Goal: Information Seeking & Learning: Find contact information

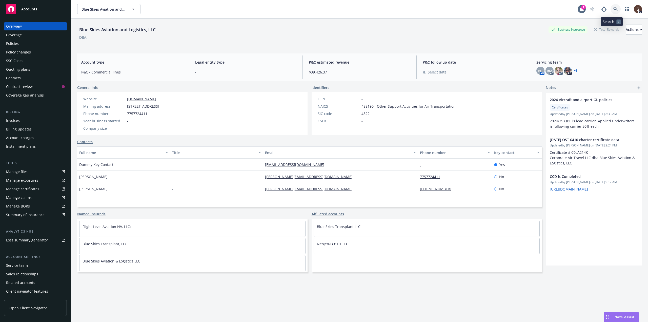
click at [614, 8] on icon at bounding box center [616, 9] width 5 height 5
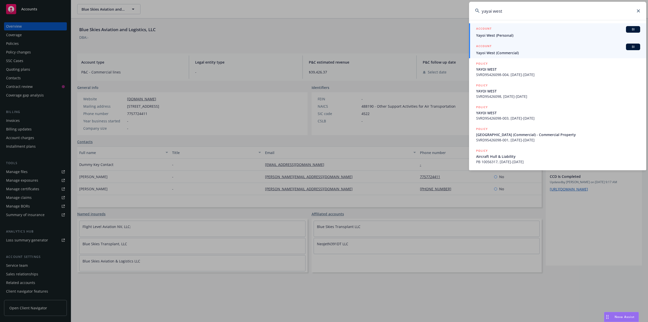
type input "yayai west"
click at [492, 49] on div "ACCOUNT BI" at bounding box center [558, 47] width 164 height 7
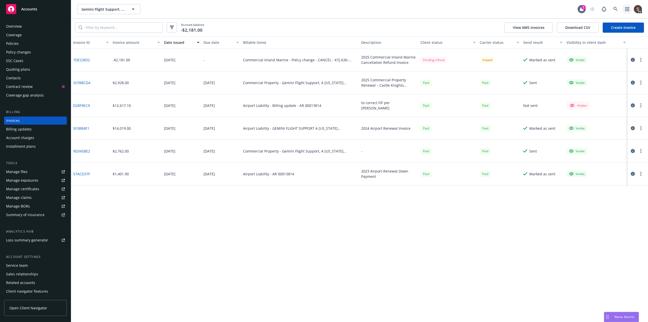
click at [628, 9] on icon "button" at bounding box center [628, 9] width 4 height 4
click at [581, 51] on span "Find trading partner and contact information" at bounding box center [596, 52] width 63 height 3
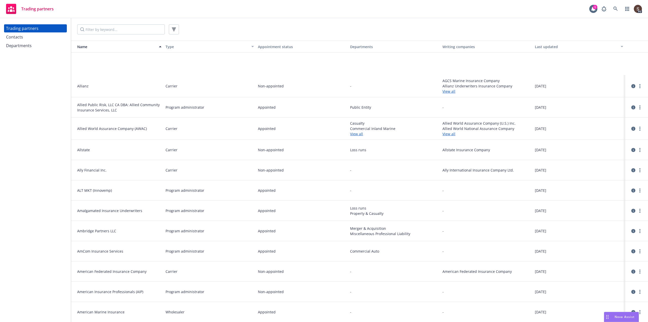
scroll to position [507, 0]
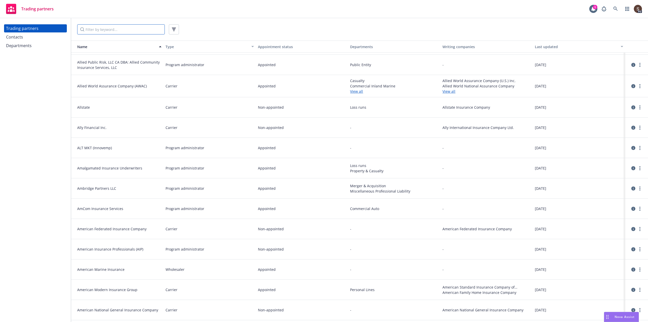
click at [116, 31] on input "Filter by keyword..." at bounding box center [121, 29] width 88 height 10
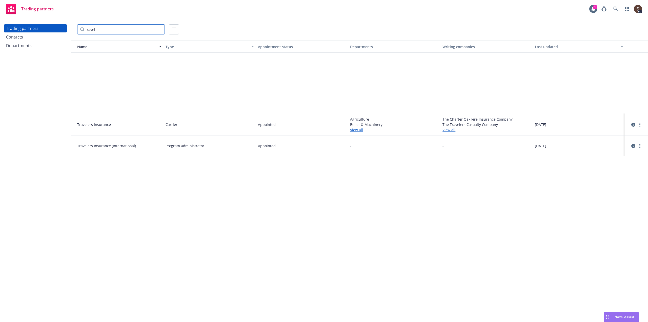
type input "travel"
click at [361, 129] on link "View all" at bounding box center [394, 129] width 88 height 5
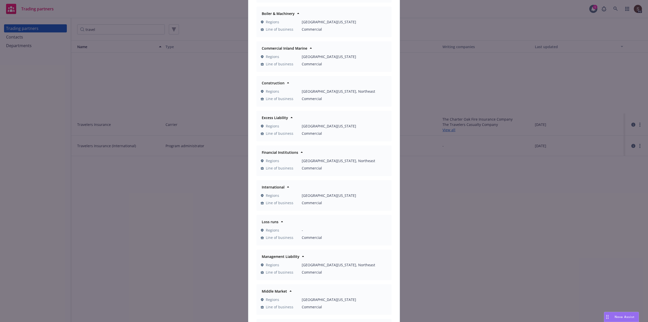
scroll to position [51, 0]
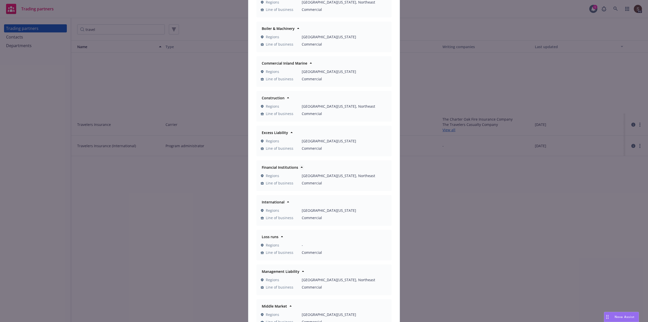
click at [277, 167] on strong "Financial Institutions" at bounding box center [280, 167] width 36 height 5
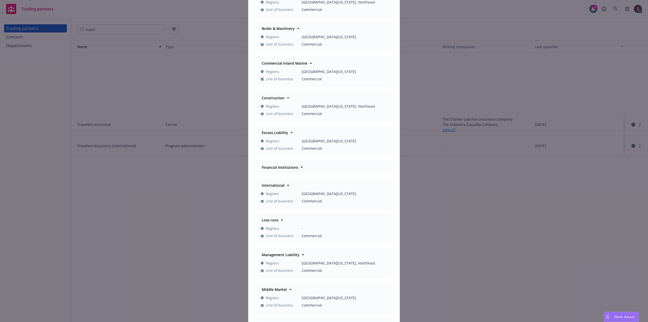
click at [277, 167] on strong "Financial Institutions" at bounding box center [280, 167] width 36 height 5
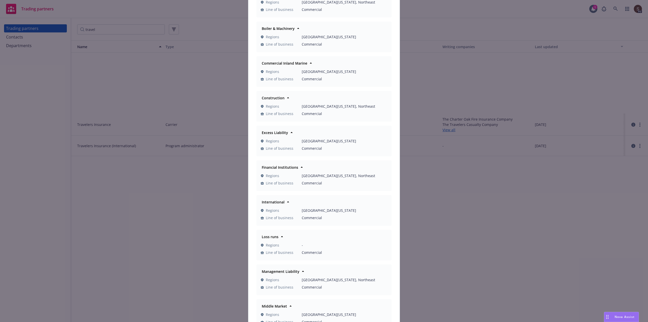
click at [310, 175] on span "Northern California, Northeast" at bounding box center [345, 175] width 86 height 5
click at [280, 182] on span "Line of business" at bounding box center [280, 182] width 28 height 5
click at [266, 174] on span "Regions" at bounding box center [272, 175] width 13 height 5
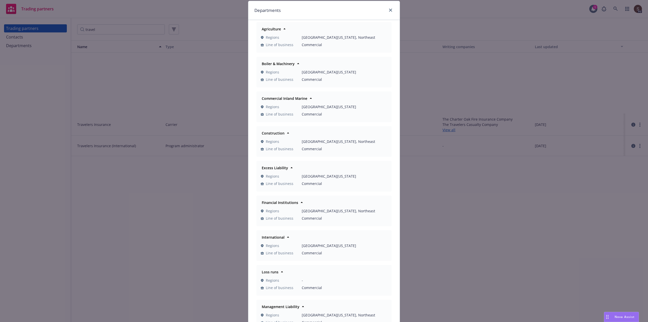
scroll to position [0, 0]
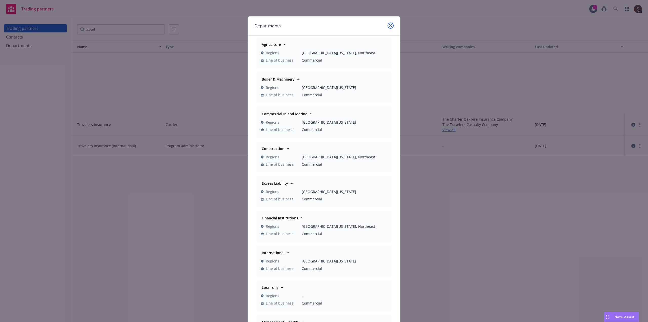
click at [390, 26] on icon "close" at bounding box center [390, 25] width 3 height 3
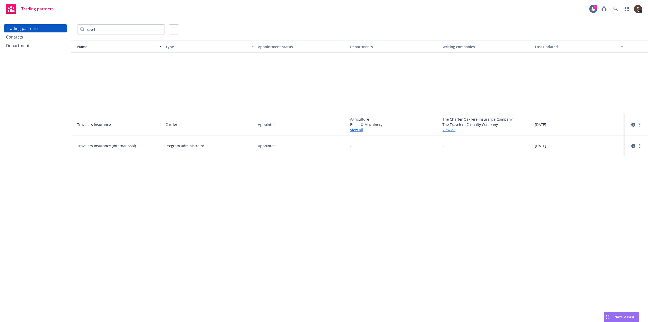
click at [633, 125] on icon "circleInformation" at bounding box center [634, 125] width 4 height 4
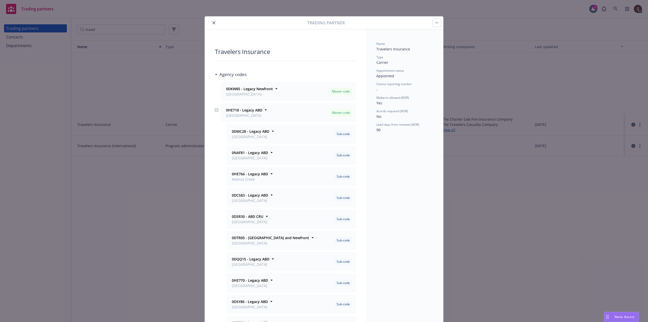
drag, startPoint x: 212, startPoint y: 23, endPoint x: 266, endPoint y: 51, distance: 61.2
click at [213, 23] on icon "close" at bounding box center [214, 22] width 3 height 3
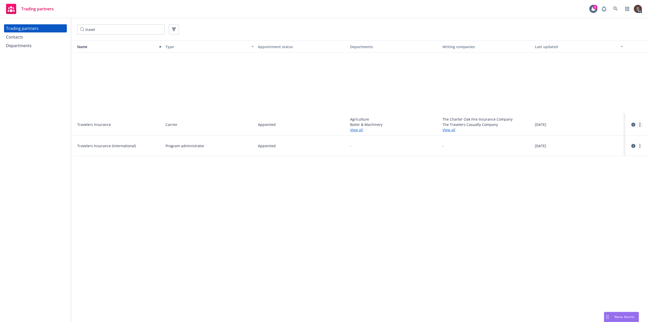
click at [641, 126] on link "more" at bounding box center [640, 125] width 6 height 6
click at [613, 154] on link "View writing companies" at bounding box center [615, 155] width 56 height 10
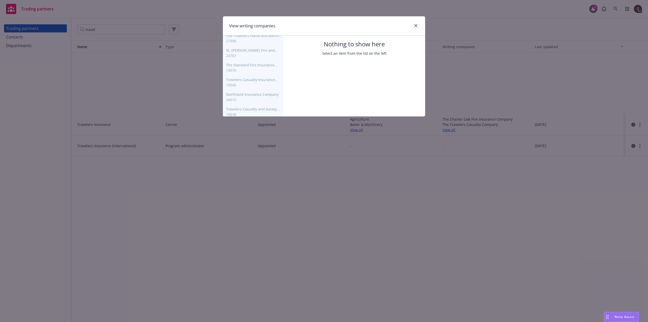
scroll to position [51, 0]
click at [417, 24] on link "close" at bounding box center [416, 26] width 6 height 6
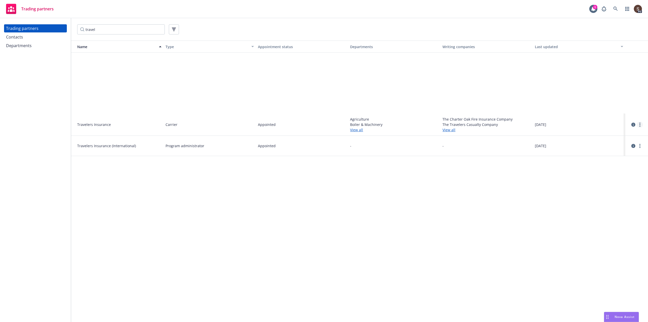
click at [640, 124] on icon "more" at bounding box center [640, 125] width 1 height 4
click at [617, 135] on link "View contacts" at bounding box center [615, 135] width 56 height 10
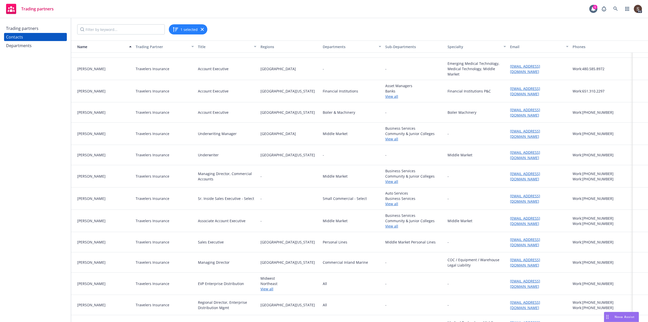
scroll to position [744, 0]
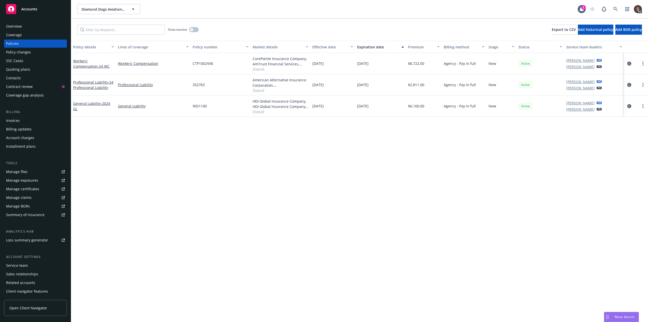
click at [28, 169] on link "Manage files" at bounding box center [35, 172] width 63 height 8
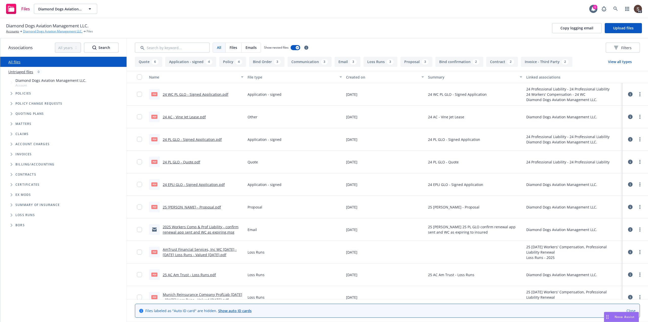
click at [40, 31] on link "Diamond Dogs Aviation Management LLC." at bounding box center [53, 31] width 60 height 5
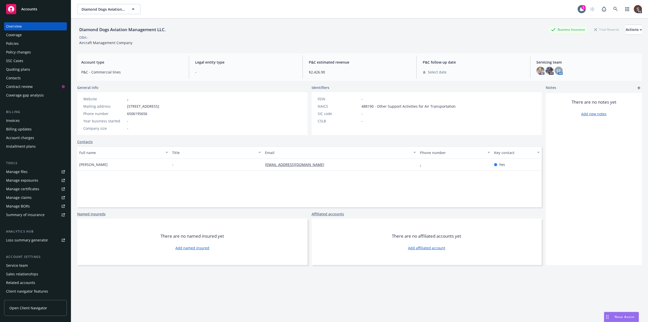
click at [18, 45] on div "Policies" at bounding box center [12, 44] width 13 height 8
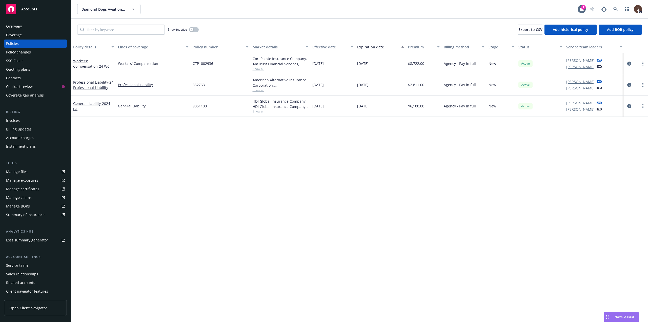
click at [16, 170] on div "Manage files" at bounding box center [17, 172] width 22 height 8
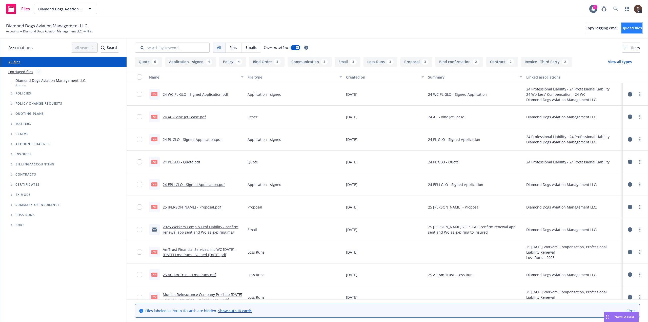
click at [633, 30] on span "Upload files" at bounding box center [632, 28] width 21 height 5
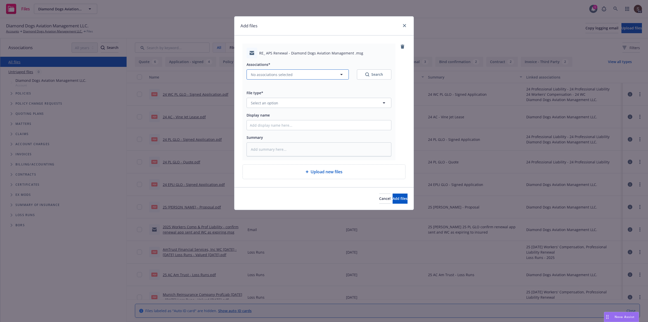
click at [342, 73] on icon "button" at bounding box center [342, 74] width 6 height 6
type textarea "x"
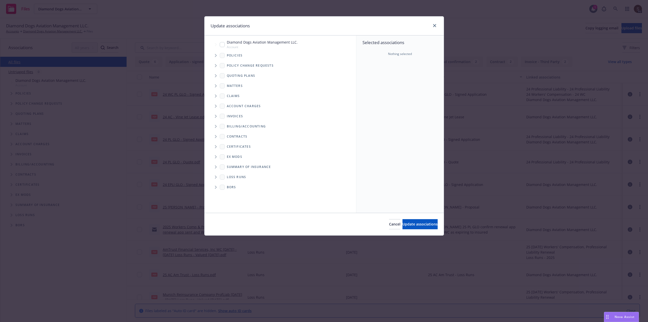
click at [223, 45] on input "Tree Example" at bounding box center [222, 44] width 5 height 5
checkbox input "true"
click at [413, 224] on span "Update associations" at bounding box center [420, 224] width 35 height 5
type textarea "x"
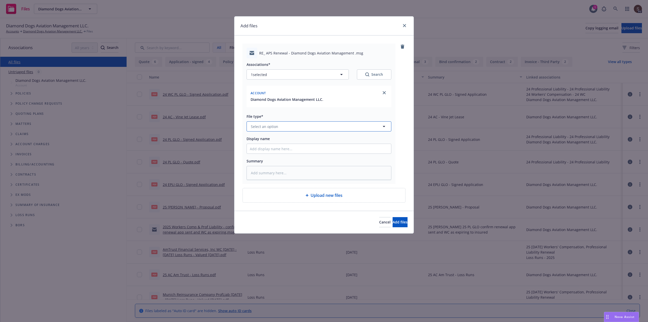
click at [269, 126] on span "Select an option" at bounding box center [264, 126] width 27 height 5
type input "email"
click at [262, 136] on div "Email" at bounding box center [319, 140] width 144 height 13
click at [256, 153] on input "Display name" at bounding box center [319, 149] width 144 height 10
type textarea "x"
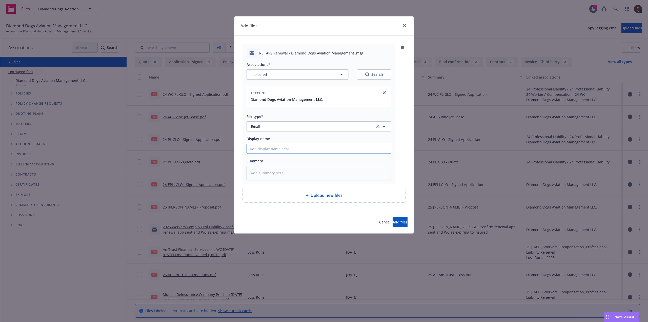
type input "2"
type textarea "x"
type input "20"
type textarea "x"
type input "202"
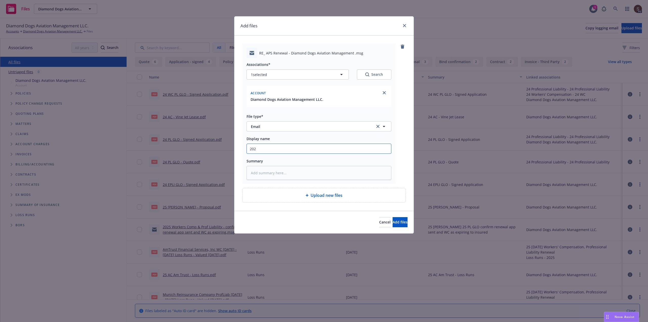
type textarea "x"
type input "2025"
type textarea "x"
type input "2025"
type textarea "x"
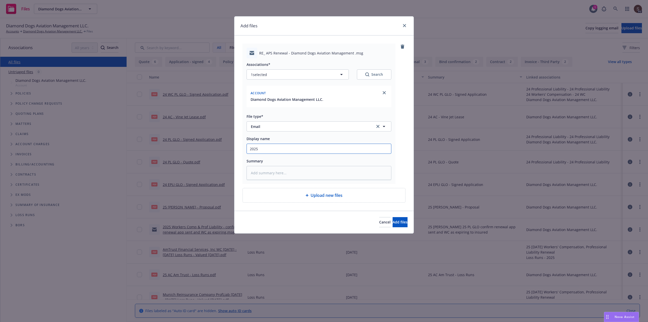
type input "2025 P"
type textarea "x"
type input "2025 Pr"
type textarea "x"
type input "2025 Pre"
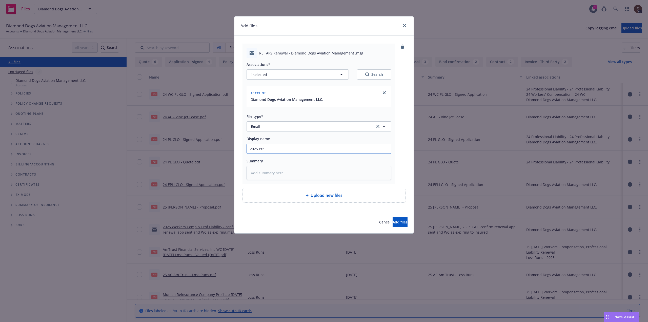
type textarea "x"
type input "2025 Pr"
type textarea "x"
type input "2025 Pro"
type textarea "x"
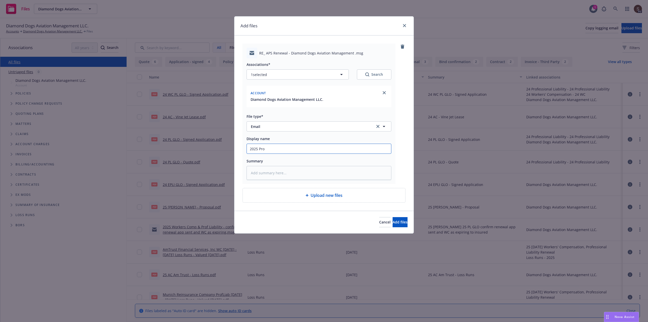
type input "2025 Prof"
type textarea "x"
type input "2025 Profe"
type textarea "x"
type input "2025 Profes"
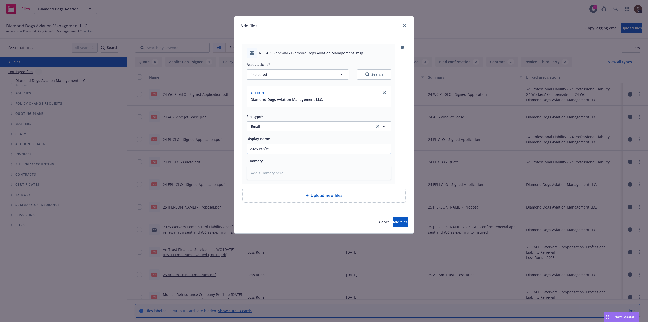
type textarea "x"
type input "2025 Profess"
type textarea "x"
type input "2025 Professi"
type textarea "x"
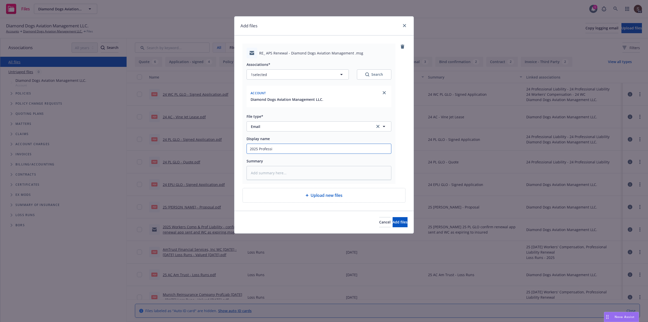
type input "2025 Professio"
type textarea "x"
type input "2025 Profession"
type textarea "x"
type input "2025 Professiona"
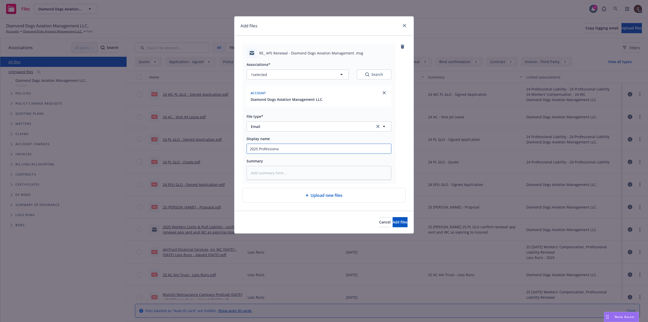
type textarea "x"
type input "2025 Professional"
type textarea "x"
type input "2025 Professional"
type textarea "x"
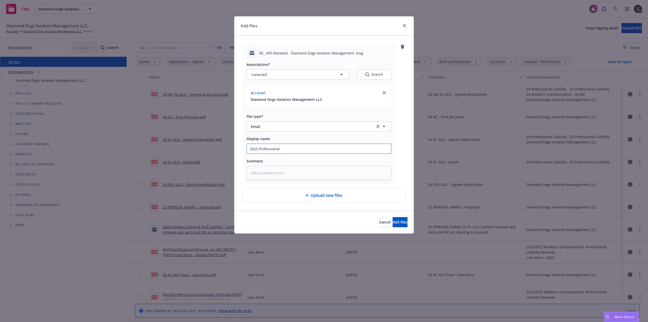
type input "2025 Professional L"
type textarea "x"
type input "2025 Professional Li"
type textarea "x"
type input "2025 Professional Lia"
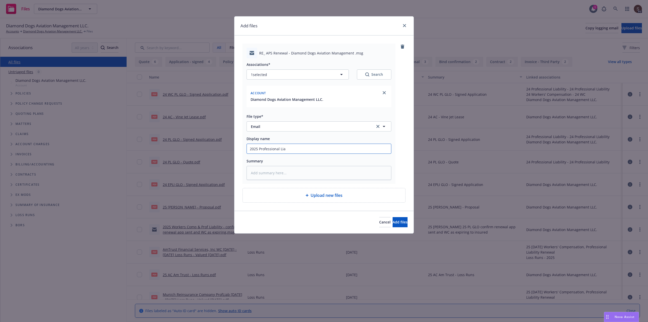
type textarea "x"
type input "2025 Professional Liab"
type textarea "x"
type input "2025 Professional Liabi"
type textarea "x"
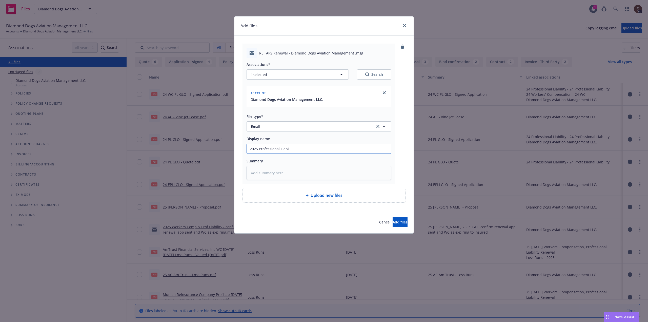
type input "2025 Professional Liabil"
type textarea "x"
type input "2025 Professional Liabili"
type textarea "x"
type input "2025 Professional Liabilit"
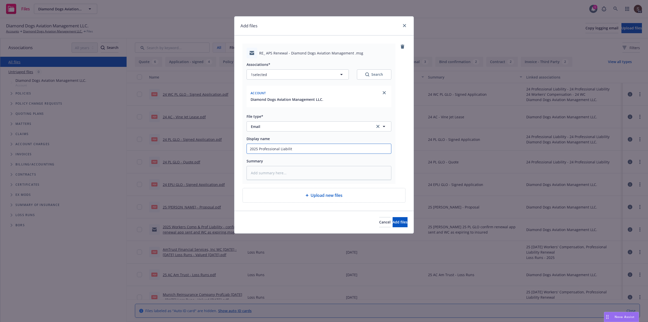
type textarea "x"
type input "2025 Professional Liability"
type textarea "x"
type input "2025 Professional Liability"
type textarea "x"
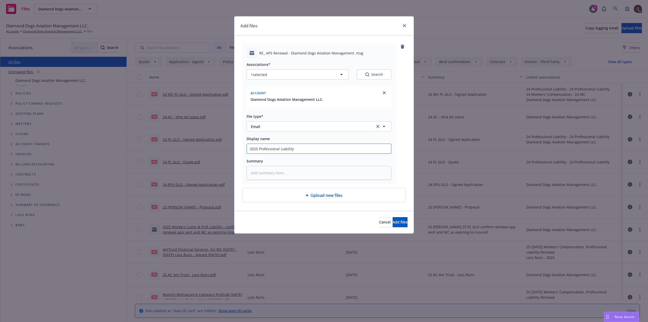
type input "2025 Professional Liability -"
type textarea "x"
type input "2025 Professional Liability -r"
type textarea "x"
type input "2025 Professional Liability -"
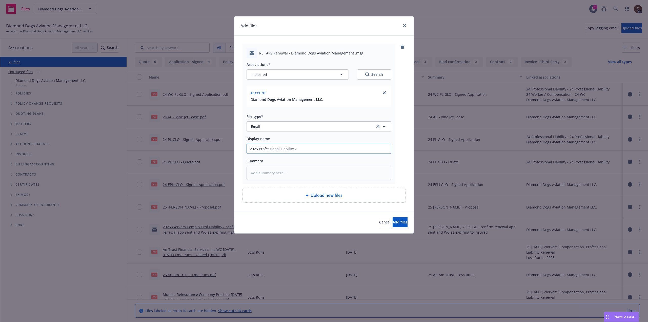
type textarea "x"
type input "2025 Professional Liability -r"
type textarea "x"
type input "2025 Professional Liability -re"
type textarea "x"
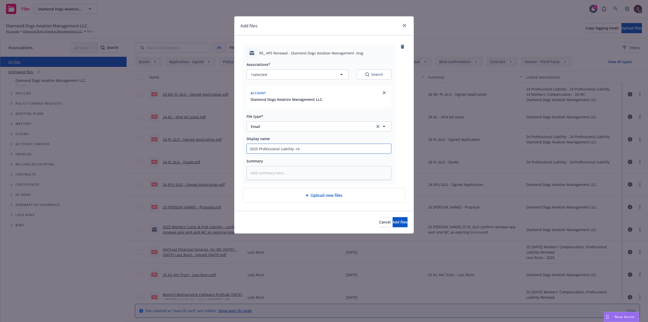
type input "2025 Professional Liability -ren"
type textarea "x"
type input "2025 Professional Liability -rene"
type textarea "x"
type input "2025 Professional Liability -renew"
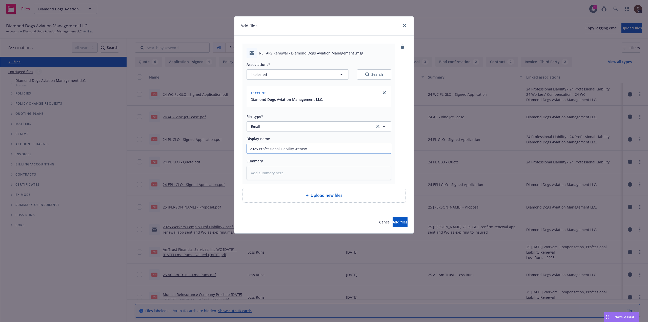
type textarea "x"
type input "2025 Professional Liability -renewa"
type textarea "x"
type input "2025 Professional Liability -renewal"
type textarea "x"
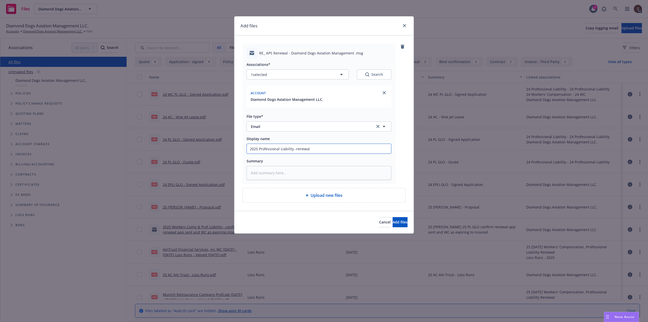
type input "2025 Professional Liability -renewal"
type textarea "x"
type input "2025 Professional Liability -renewal a"
type textarea "x"
type input "2025 Professional Liability -renewal ap"
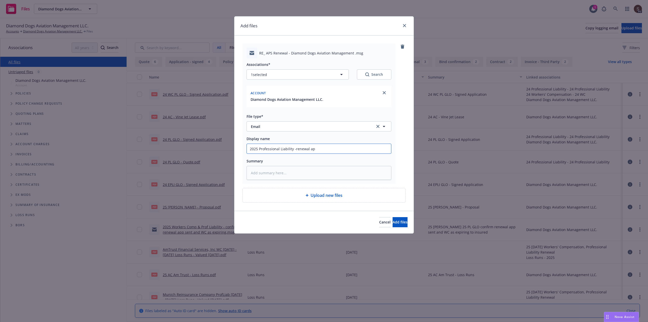
type textarea "x"
type input "2025 Professional Liability -renewal app"
type textarea "x"
type input "2025 Professional Liability -renewal app,"
type textarea "x"
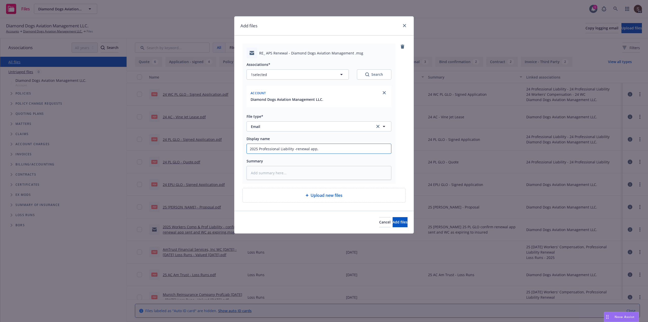
type input "2025 Professional Liability -renewal app,"
type textarea "x"
type input "2025 Professional Liability -renewal app, P"
type textarea "x"
type input "2025 Professional Liability -renewal app, P/"
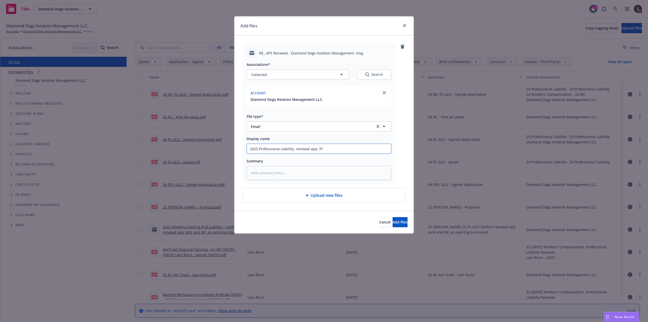
type textarea "x"
type input "2025 Professional Liability -renewal app, P/L"
type textarea "x"
type input "2025 Professional Liability -renewal app, P/L"
type textarea "x"
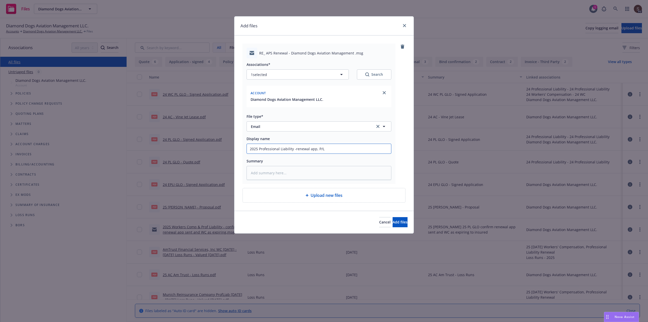
type input "2025 Professional Liability -renewal app, P/L a"
type textarea "x"
type input "2025 Professional Liability -renewal app, P/L an"
type textarea "x"
type input "2025 Professional Liability -renewal app, P/L and"
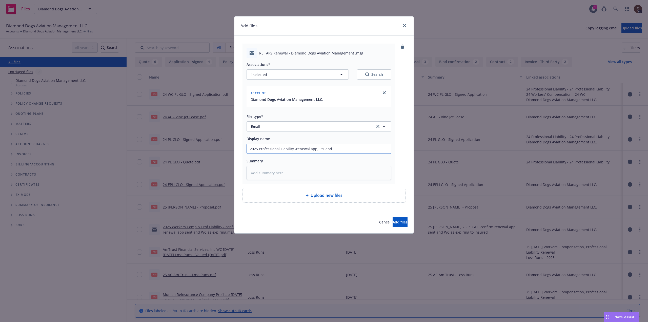
type textarea "x"
type input "2025 Professional Liability -renewal app, P/L and"
type textarea "x"
type input "2025 Professional Liability -renewal app, P/L and c"
type textarea "x"
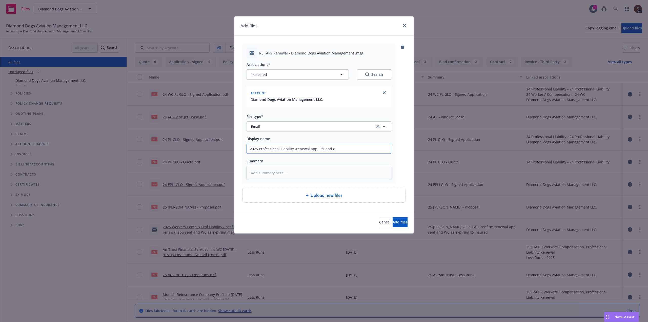
type input "2025 Professional Liability -renewal app, P/L and co"
type textarea "x"
type input "2025 Professional Liability -renewal app, P/L and con"
type textarea "x"
type input "2025 Professional Liability -renewal app, P/L and cont"
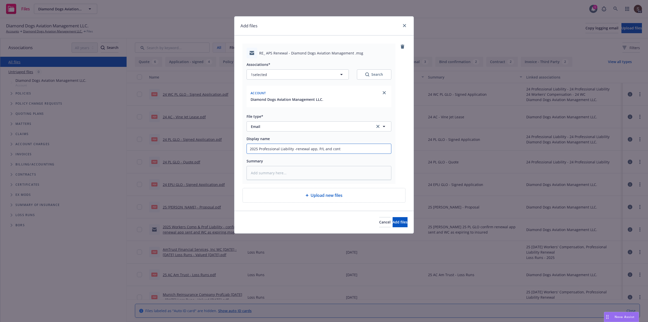
type textarea "x"
type input "2025 Professional Liability -renewal app, P/L and contr"
type textarea "x"
type input "2025 Professional Liability -renewal app, P/L and contra"
type textarea "x"
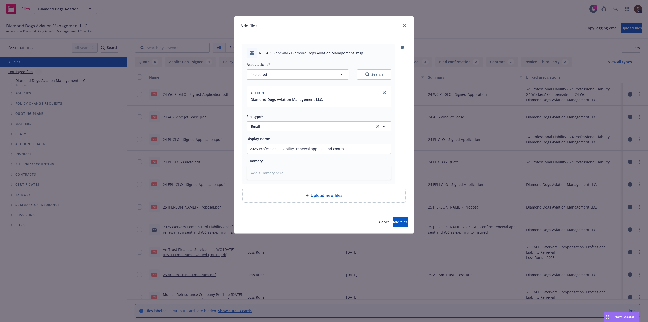
type input "2025 Professional Liability -renewal app, P/L and contrac"
type textarea "x"
type input "2025 Professional Liability -renewal app, P/L and contract"
type textarea "x"
type input "2025 Professional Liability -renewal app, P/L and contract"
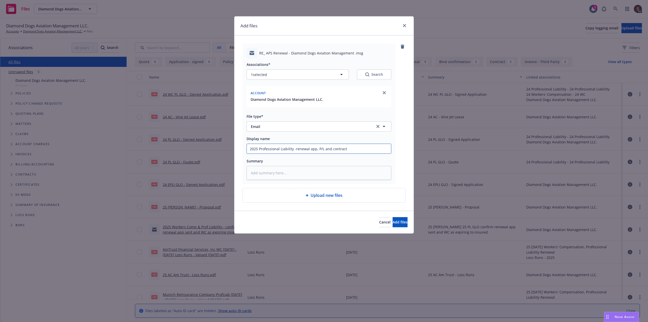
type textarea "x"
type input "2025 Professional Liability -renewal app, P/L and contract t"
type textarea "x"
type input "2025 Professional Liability -renewal app, P/L and contract to"
type textarea "x"
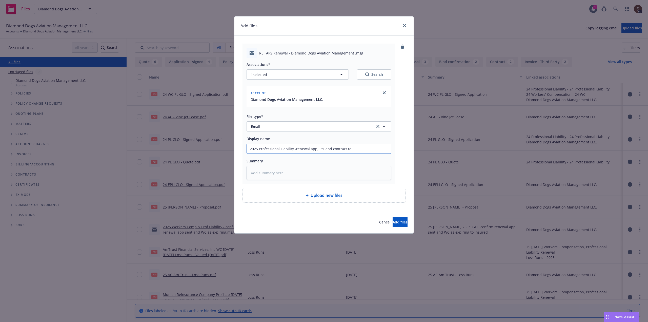
type input "2025 Professional Liability -renewal app, P/L and contract to"
type textarea "x"
type input "2025 Professional Liability -renewal app, P/L and contract to U"
type textarea "x"
type input "2025 Professional Liability -renewal app, P/L and contract to UW"
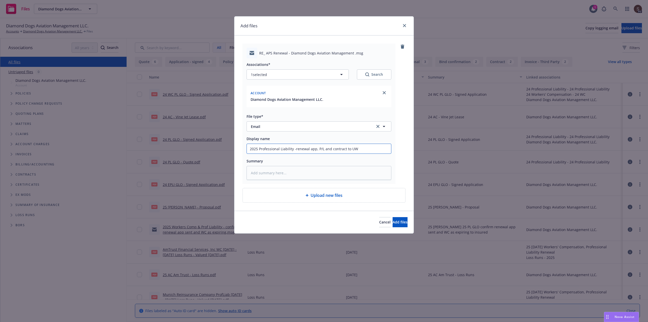
type textarea "x"
type input "2025 Professional Liability -renewal app, P/L and contract to UW"
type textarea "x"
type input "2025 Professional Liability -renewal app, P/L and contract to UW f"
type textarea "x"
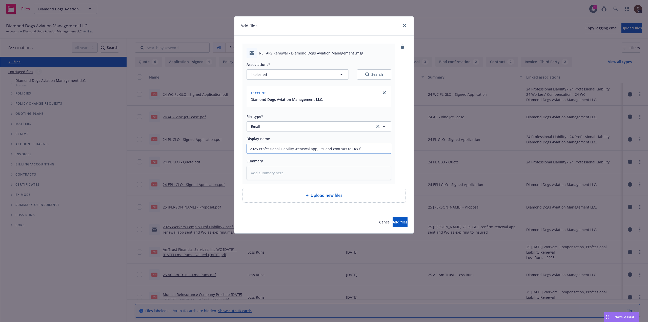
type input "2025 Professional Liability -renewal app, P/L and contract to UW fo"
type textarea "x"
type input "2025 Professional Liability -renewal app, P/L and contract to UW for"
type textarea "x"
type input "2025 Professional Liability -renewal app, P/L and contract to UW for"
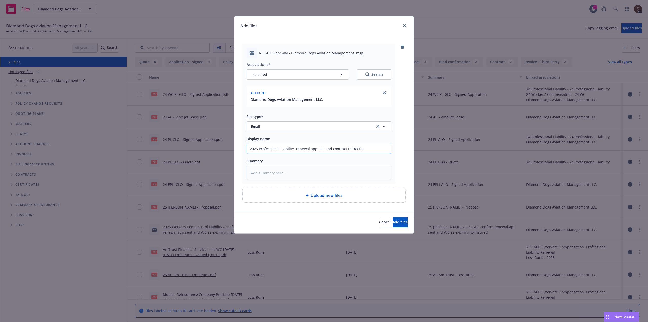
type textarea "x"
type input "2025 Professional Liability -renewal app, P/L and contract to UW for q"
type textarea "x"
type input "2025 Professional Liability -renewal app, P/L and contract to UW for qu"
type textarea "x"
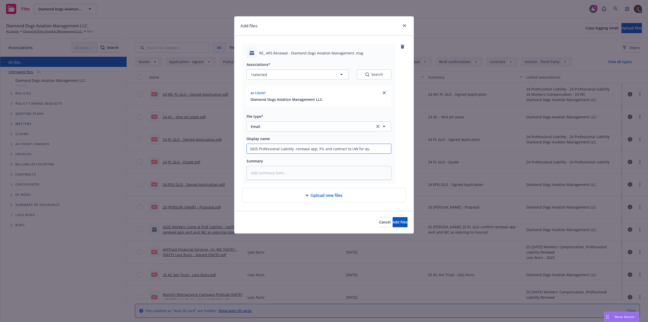
type input "2025 Professional Liability -renewal app, P/L and contract to UW for quo"
type textarea "x"
type input "2025 Professional Liability -renewal app, P/L and contract to UW for quot"
type textarea "x"
type input "2025 Professional Liability -renewal app, P/L and contract to UW for quote"
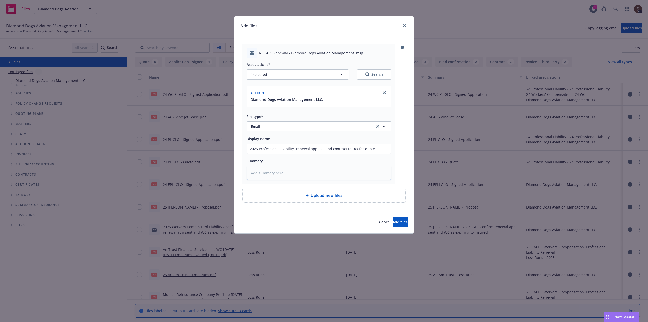
click at [260, 175] on textarea at bounding box center [319, 173] width 145 height 14
type textarea "x"
type textarea "2"
type textarea "x"
type textarea "25"
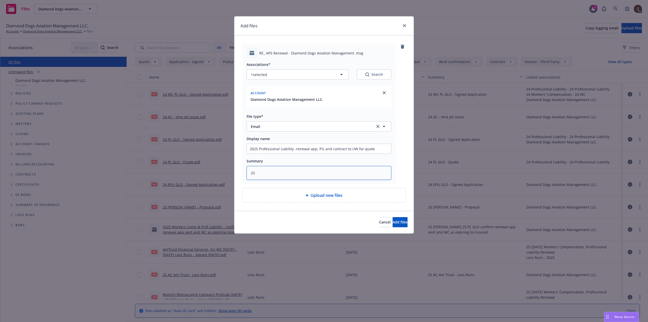
type textarea "x"
type textarea "25"
type textarea "x"
type textarea "25 P"
type textarea "x"
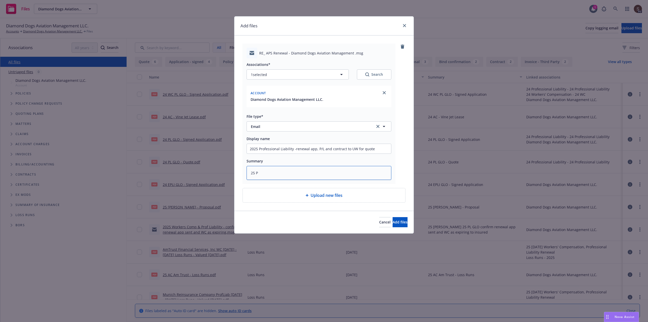
type textarea "25 PL"
type textarea "x"
type textarea "25 PL"
type textarea "x"
type textarea "25 PL G"
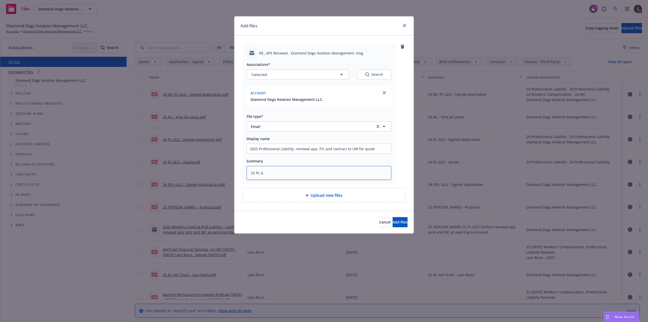
type textarea "x"
type textarea "25 PL GL"
type textarea "x"
type textarea "25 PL GLO"
drag, startPoint x: 296, startPoint y: 148, endPoint x: 381, endPoint y: 148, distance: 85.1
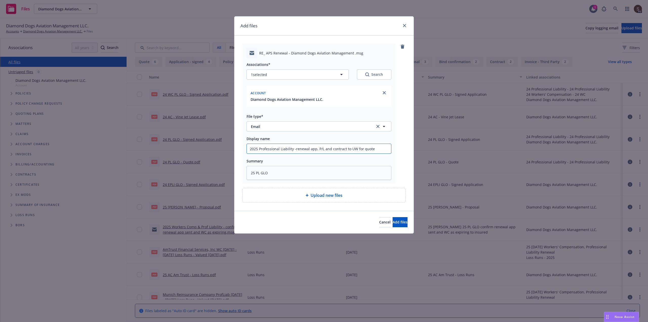
click at [381, 148] on input "2025 Professional Liability -renewal app, P/L and contract to UW for quote" at bounding box center [319, 149] width 144 height 10
click at [312, 169] on textarea "25 PL GLO" at bounding box center [319, 173] width 145 height 14
type textarea "x"
type textarea "25 PL GLO"
type textarea "x"
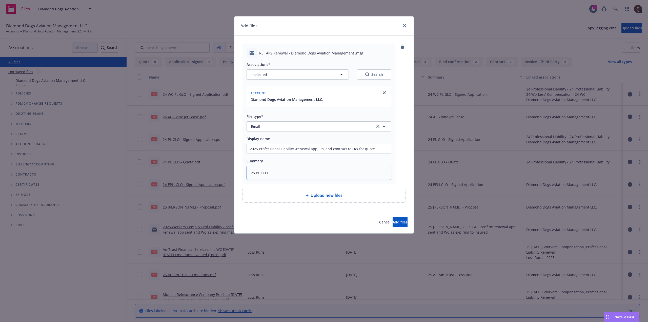
type textarea "25 PL GLO -"
type textarea "x"
type textarea "25 PL GLO -"
paste textarea "enewal app, P/L and contract to UW for quote"
type textarea "x"
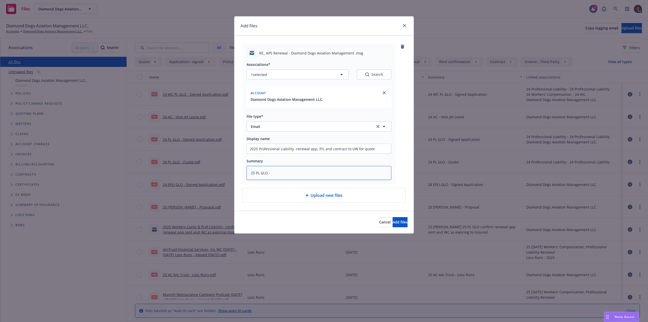
type textarea "25 PL GLO - enewal app, P/L and contract to UW for quote"
click at [271, 174] on textarea "25 PL GLO - enewal app, P/L and contract to UW for quote" at bounding box center [319, 173] width 145 height 14
type textarea "x"
type textarea "25 PL GLO - renewal app, P/L and contract to UW for quote"
click at [393, 223] on span "Add files" at bounding box center [400, 222] width 15 height 5
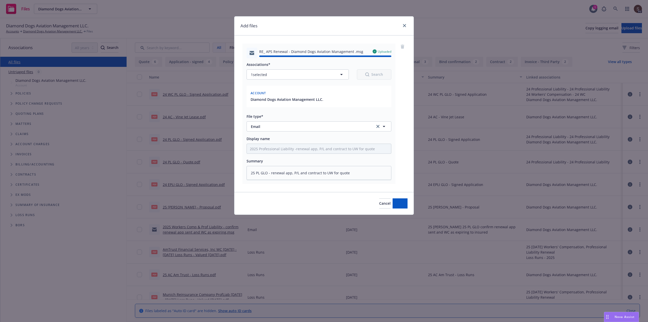
type textarea "x"
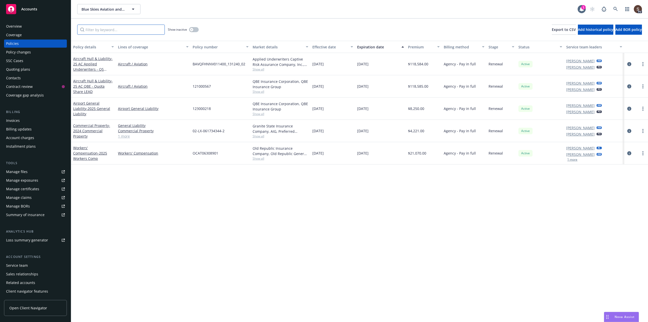
click at [118, 30] on input "Filter by keyword..." at bounding box center [121, 30] width 88 height 10
click at [109, 9] on span "Blue Skies Aviation and Logistics, LLC" at bounding box center [104, 9] width 44 height 5
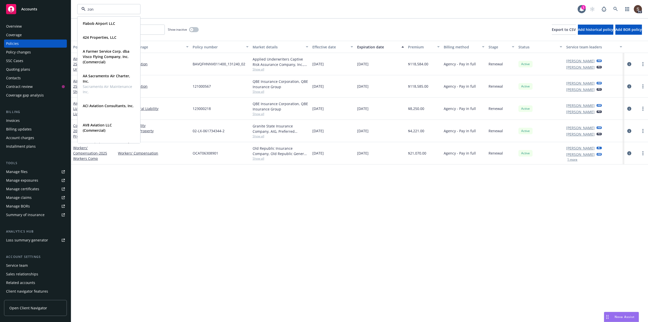
type input "zone"
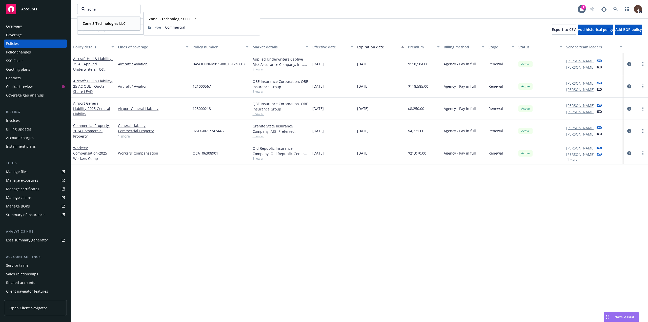
click at [100, 25] on strong "Zone 5 Technologies LLC" at bounding box center [104, 23] width 43 height 5
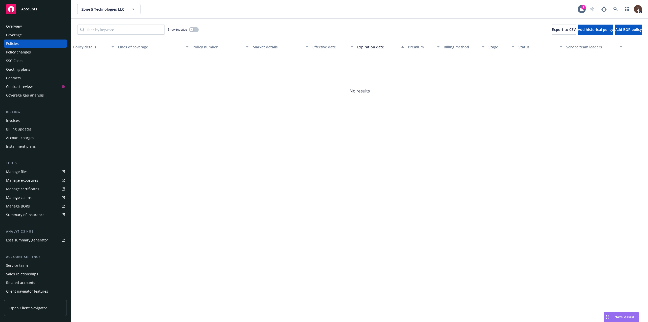
click at [23, 169] on div "Manage files" at bounding box center [17, 172] width 22 height 8
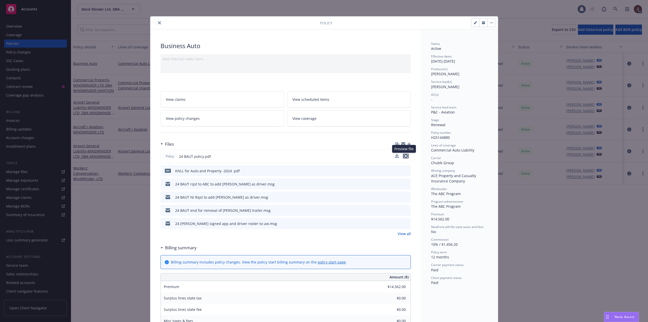
click at [404, 157] on icon "preview file" at bounding box center [406, 156] width 5 height 4
click at [402, 234] on link "View all" at bounding box center [404, 233] width 13 height 5
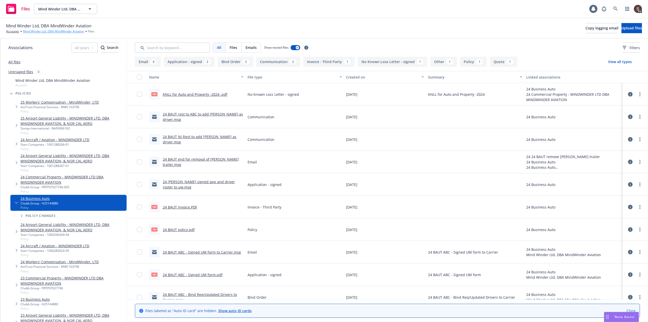
click at [36, 31] on link "Mind Winder Ltd, DBA MindWinder Aviation" at bounding box center [53, 31] width 61 height 5
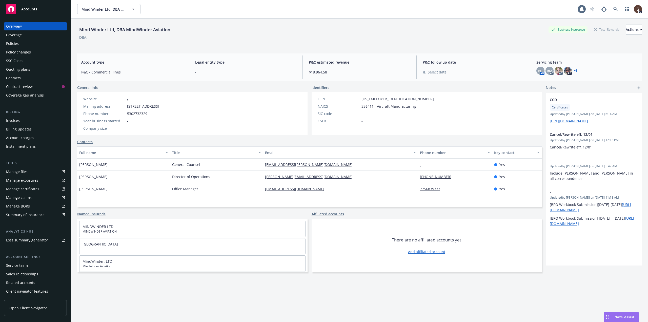
click at [8, 41] on div "Policies" at bounding box center [12, 44] width 13 height 8
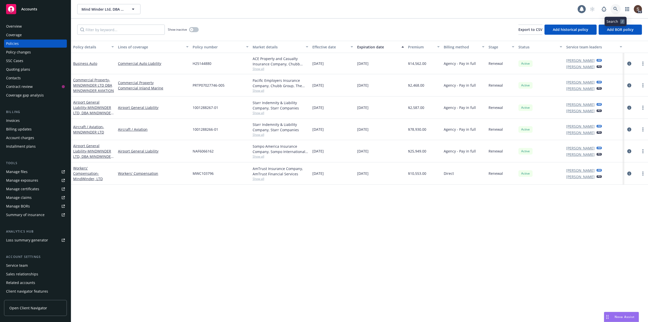
click at [617, 9] on icon at bounding box center [616, 9] width 5 height 5
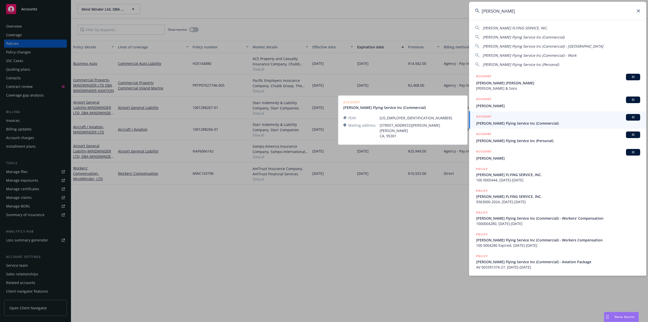
type input "bettencourt"
click at [515, 124] on span "Bettencourt Flying Service Inc (Commercial)" at bounding box center [558, 123] width 164 height 5
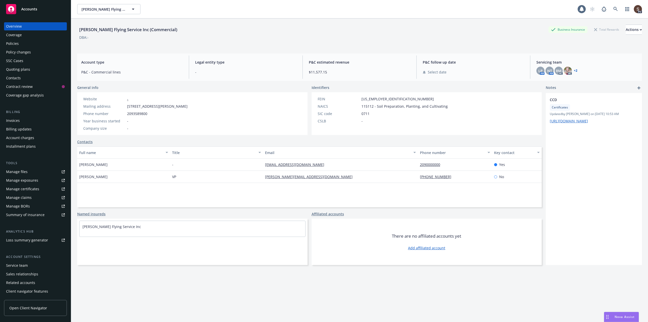
click at [14, 43] on div "Policies" at bounding box center [12, 44] width 13 height 8
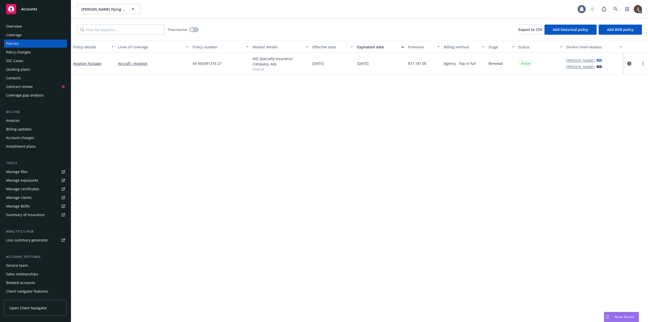
click at [629, 63] on icon "circleInformation" at bounding box center [630, 64] width 4 height 4
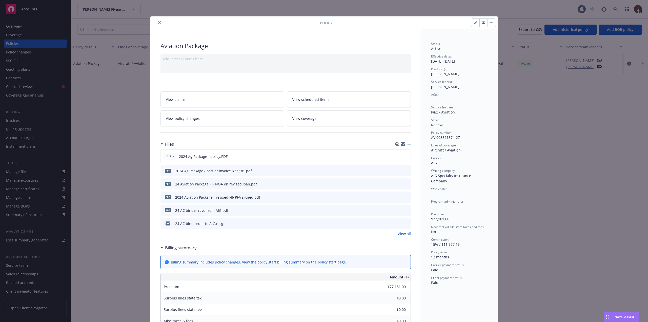
click at [158, 21] on button "close" at bounding box center [160, 23] width 6 height 6
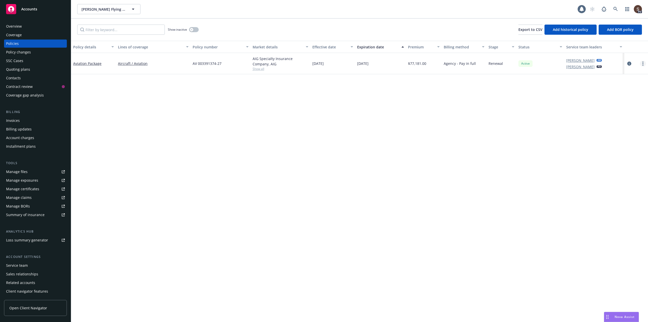
click at [643, 63] on circle "more" at bounding box center [643, 63] width 1 height 1
click at [618, 84] on link "Renew with incumbent" at bounding box center [617, 84] width 60 height 10
select select "12"
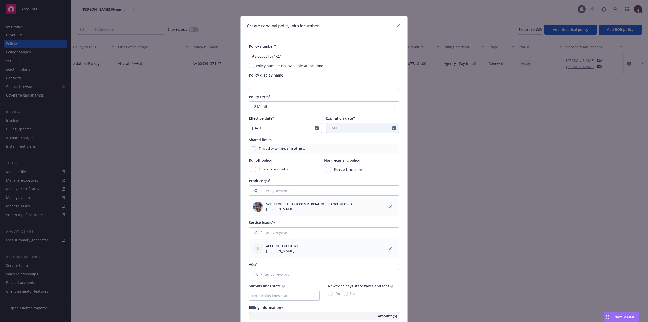
click at [282, 53] on input "AV 003391374-27" at bounding box center [324, 56] width 150 height 10
type input "AV 003391374-28"
click at [274, 84] on input "Policy display name" at bounding box center [324, 85] width 150 height 10
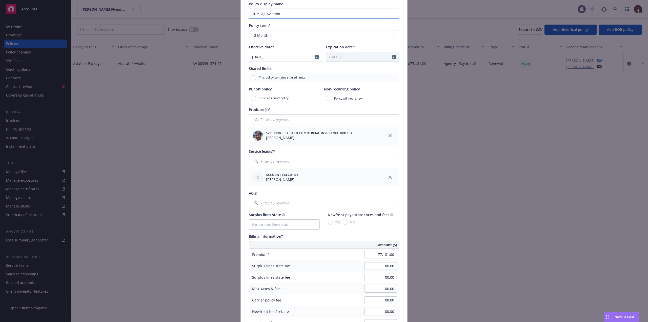
scroll to position [101, 0]
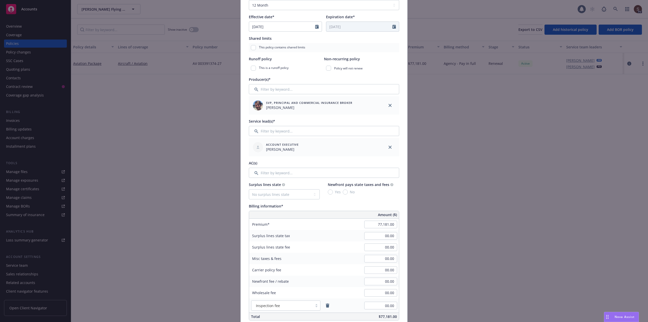
type input "2025 Ag Aviation"
type input "61,499.00"
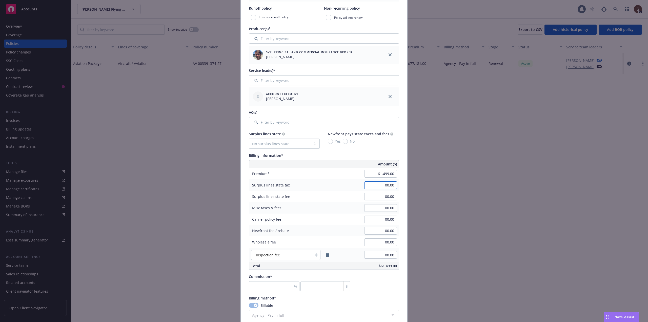
scroll to position [177, 0]
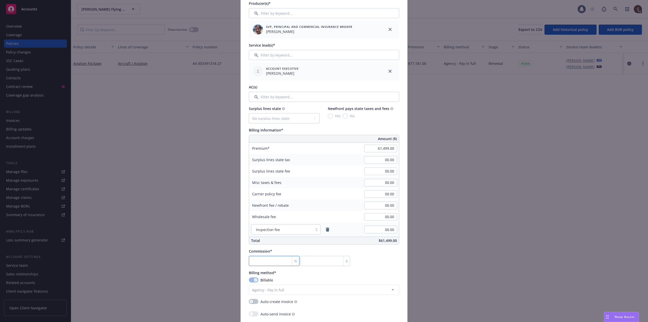
click at [259, 262] on input "number" at bounding box center [274, 261] width 51 height 10
type input "1"
type input "614.99"
type input "15"
type input "9224.85"
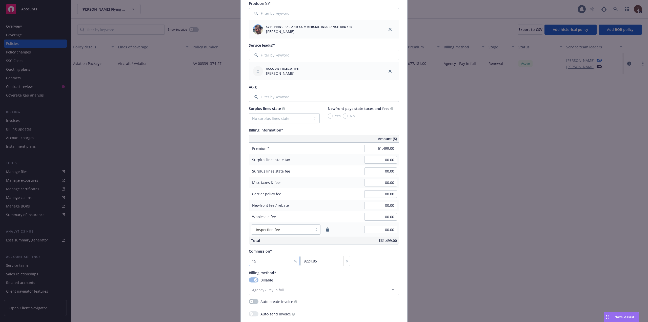
type input "15"
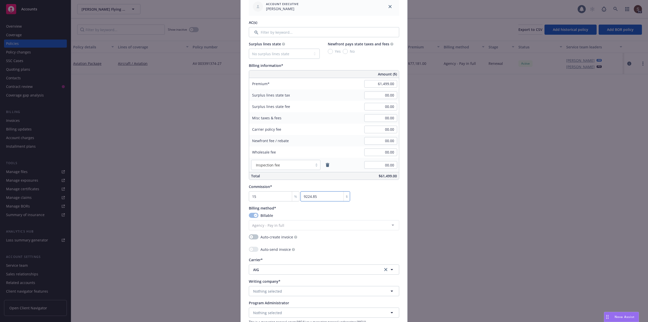
scroll to position [253, 0]
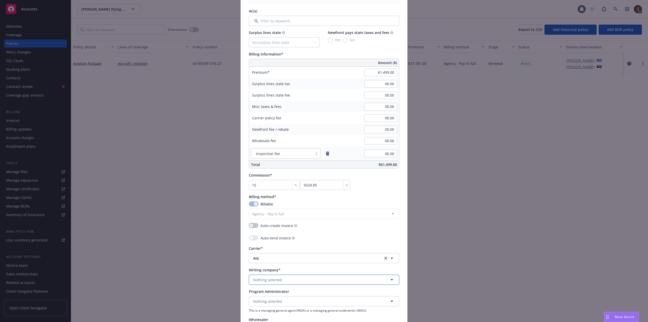
click at [281, 279] on button "Nothing selected" at bounding box center [324, 280] width 150 height 10
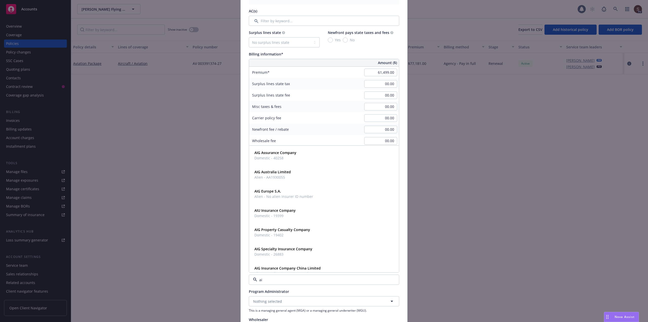
type input "aig"
click at [295, 230] on strong "AIG Specialty Insurance Company" at bounding box center [284, 229] width 58 height 5
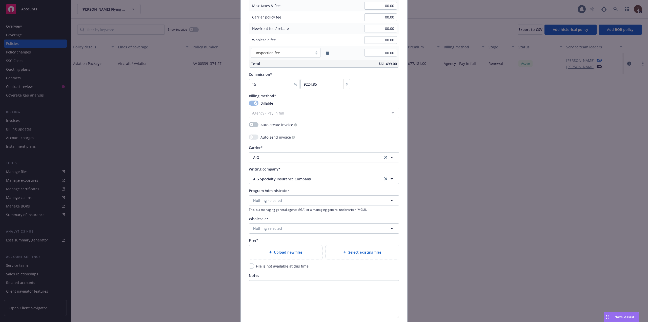
scroll to position [355, 0]
click at [275, 253] on span "Upload new files" at bounding box center [288, 251] width 29 height 5
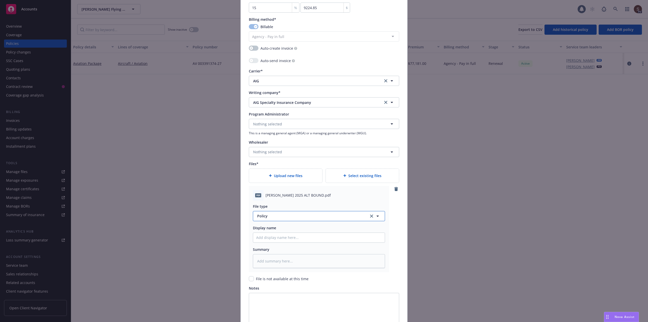
click at [300, 216] on span "Policy" at bounding box center [310, 215] width 106 height 5
type input "binder"
click at [261, 190] on span "Binder" at bounding box center [263, 188] width 11 height 5
click at [267, 238] on input "Policy display name" at bounding box center [319, 238] width 132 height 10
type textarea "x"
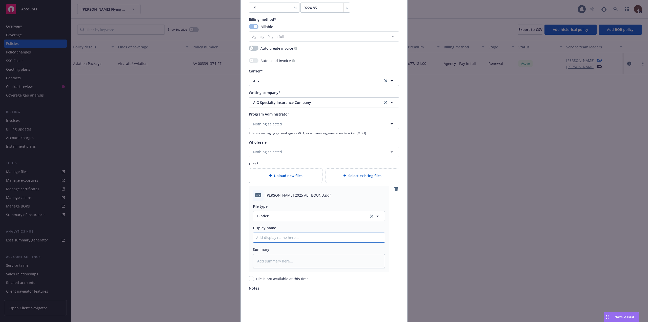
type input "2"
type textarea "x"
type input "20"
type textarea "x"
type input "202"
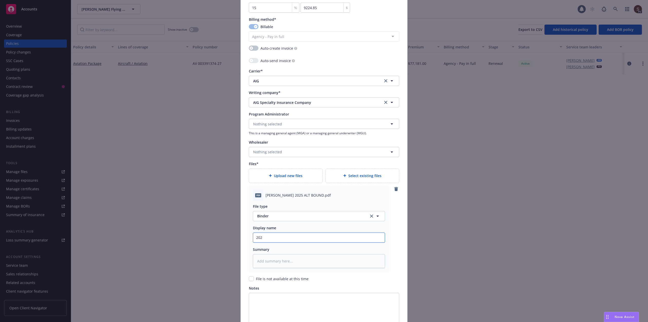
type textarea "x"
type input "2025"
type textarea "x"
type input "2025"
type textarea "x"
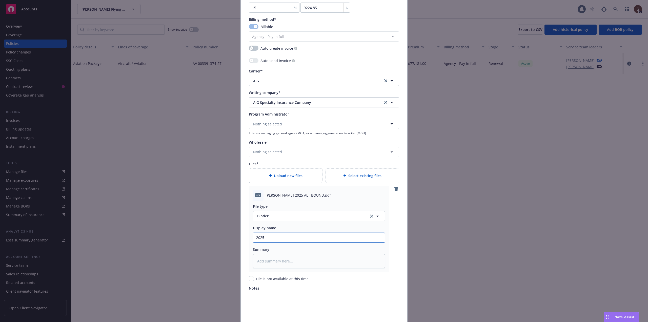
type input "2025 A"
type textarea "x"
type input "2025 Ag"
type textarea "x"
type input "2025 Ag"
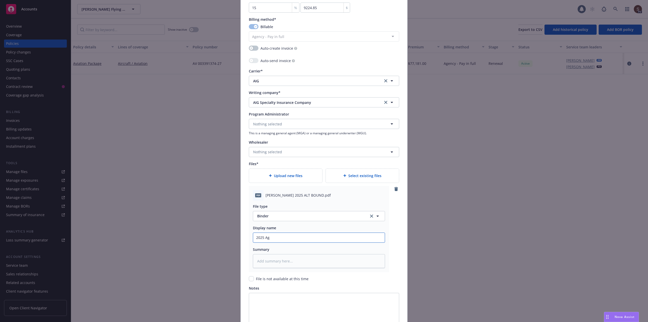
type textarea "x"
type input "2025 Ag A"
type textarea "x"
type input "2025 Ag Av"
type textarea "x"
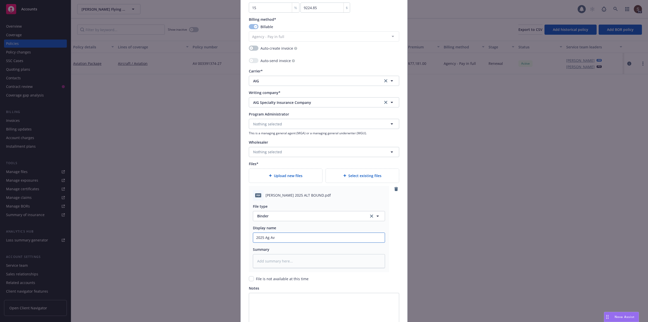
type input "2025 Ag Avi"
type textarea "x"
type input "2025 Ag Aviat"
type textarea "x"
type input "2025 Ag Aviati"
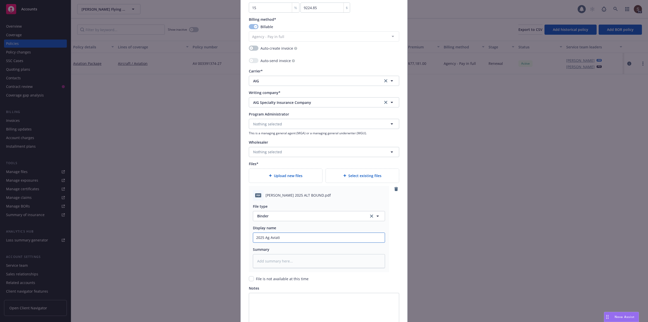
type textarea "x"
type input "2025 Ag Aviatio"
type textarea "x"
type input "2025 Ag Aviation"
type textarea "x"
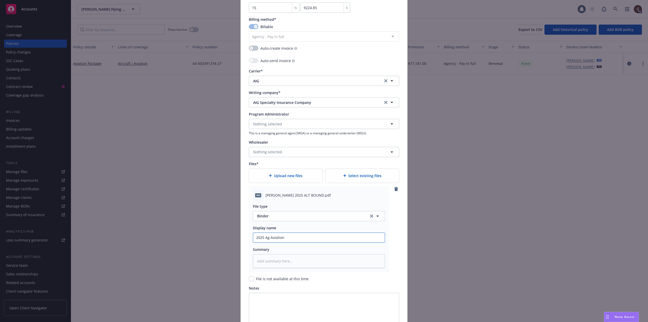
type input "2025 Ag Aviation"
type textarea "x"
type input "2025 Ag Aviation -"
type textarea "x"
type input "2025 Ag Aviation -"
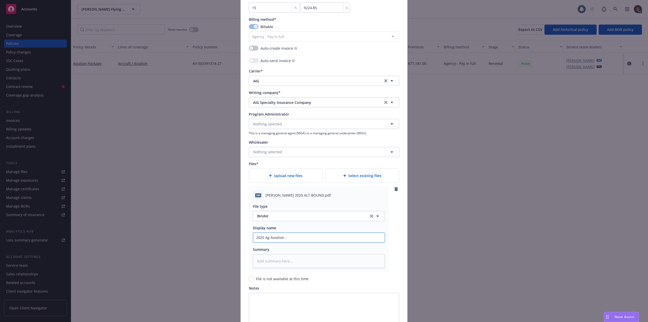
type textarea "x"
type input "2025 Ag Aviation - B"
type textarea "x"
type input "2025 Ag Aviation - Bi"
type textarea "x"
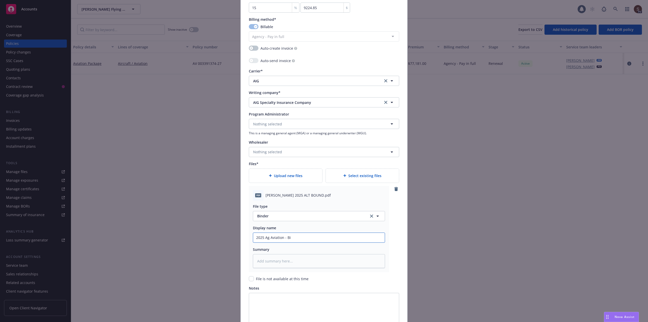
type input "2025 Ag Aviation - Bin"
type textarea "x"
type input "2025 Ag Aviation - Bind"
type textarea "x"
type input "2025 Ag Aviation - Binde"
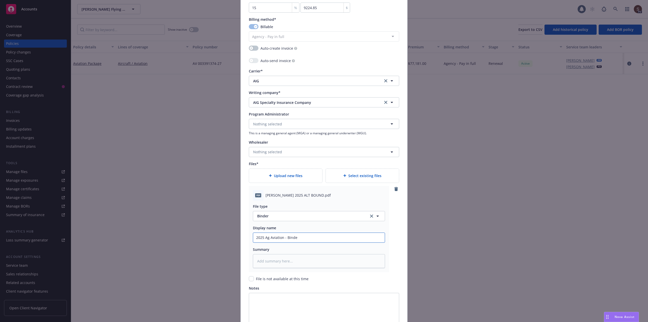
type textarea "x"
type input "2025 Ag Aviation - Binder"
click at [274, 257] on textarea at bounding box center [319, 261] width 132 height 14
type textarea "x"
type textarea "2"
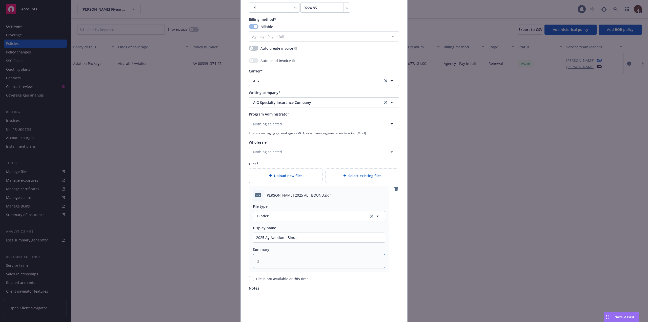
type textarea "x"
type textarea "25"
type textarea "x"
type textarea "25"
type textarea "x"
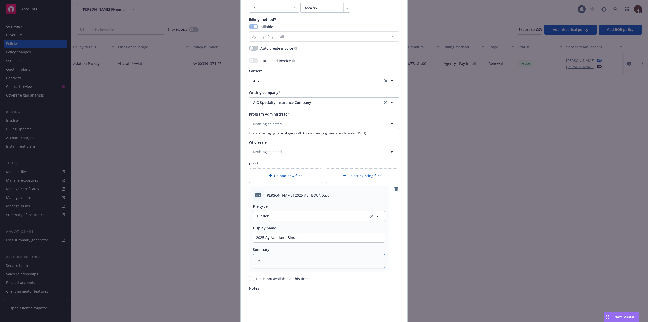
type textarea "25 A"
type textarea "x"
type textarea "25 Ag"
type textarea "x"
type textarea "25 Ag"
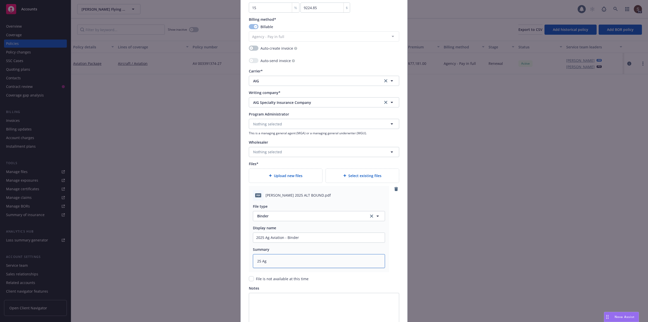
type textarea "x"
type textarea "25 Ag A"
type textarea "x"
type textarea "25 Ag AI"
type textarea "x"
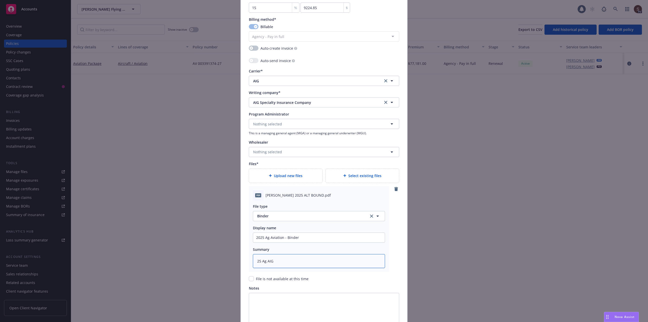
type textarea "25 Ag AIG"
type textarea "x"
type textarea "25 Ag AIG -"
type textarea "x"
type textarea "25 Ag AIG -"
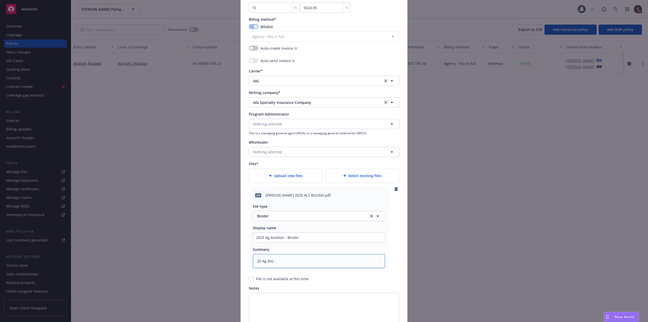
type textarea "x"
type textarea "25 Ag AIG - b"
type textarea "x"
type textarea "25 Ag AIG - bi"
type textarea "x"
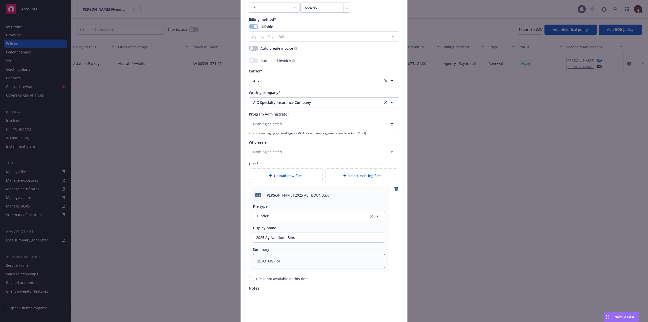
type textarea "25 Ag AIG - bin"
type textarea "x"
type textarea "25 Ag AIG - bind"
type textarea "x"
type textarea "25 Ag AIG - binde"
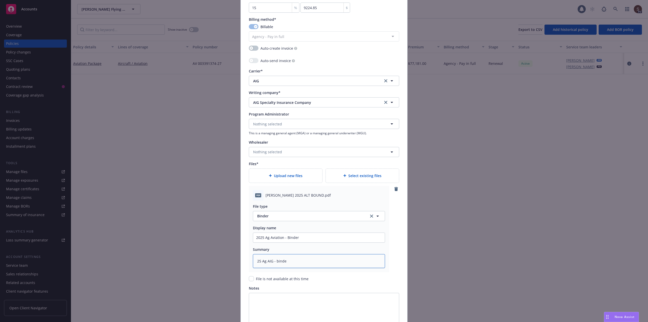
type textarea "x"
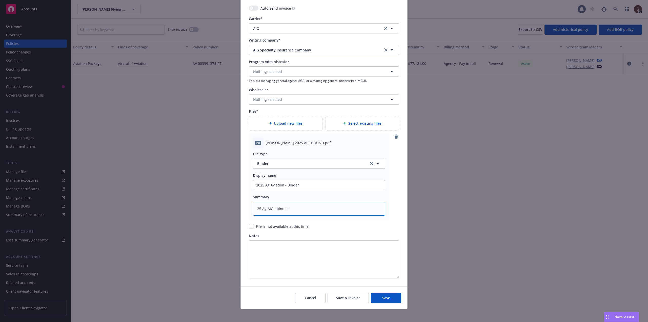
scroll to position [487, 0]
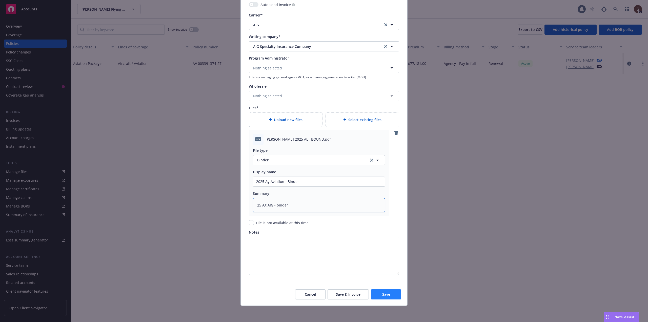
type textarea "25 Ag AIG - binder"
click at [384, 292] on span "Save" at bounding box center [387, 294] width 8 height 5
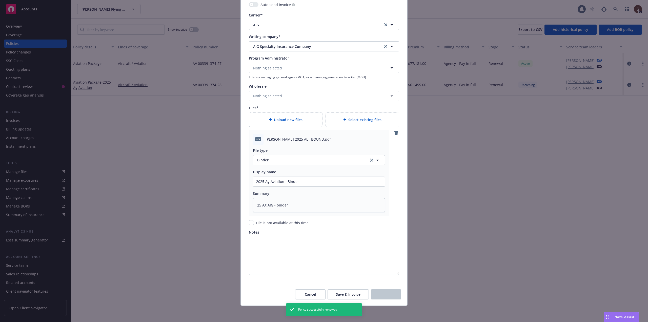
type textarea "x"
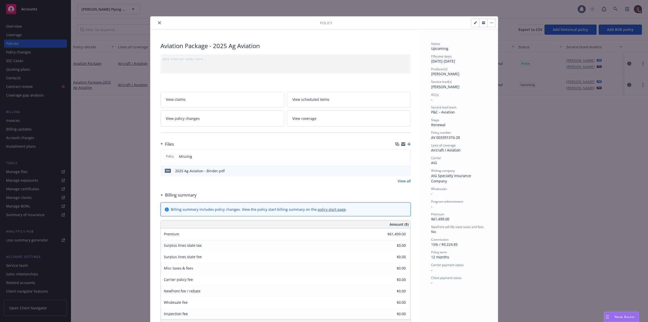
click at [158, 24] on icon "close" at bounding box center [159, 22] width 3 height 3
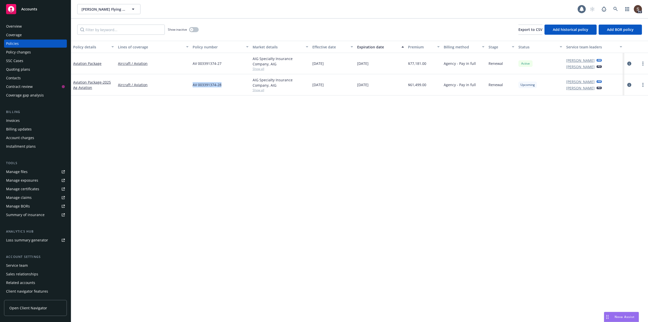
drag, startPoint x: 193, startPoint y: 85, endPoint x: 223, endPoint y: 86, distance: 30.7
click at [223, 86] on div "AV 003391374-28" at bounding box center [221, 84] width 60 height 21
copy span "AV 003391374-28"
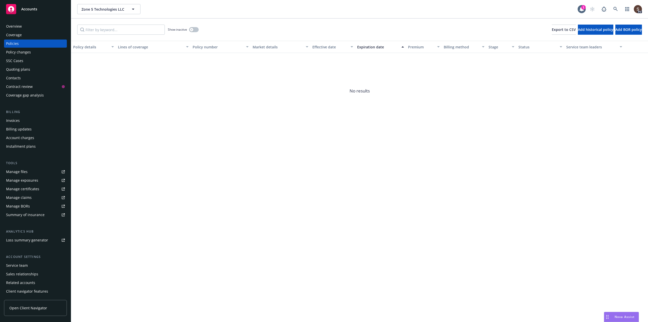
click at [20, 173] on div "Manage files" at bounding box center [17, 172] width 22 height 8
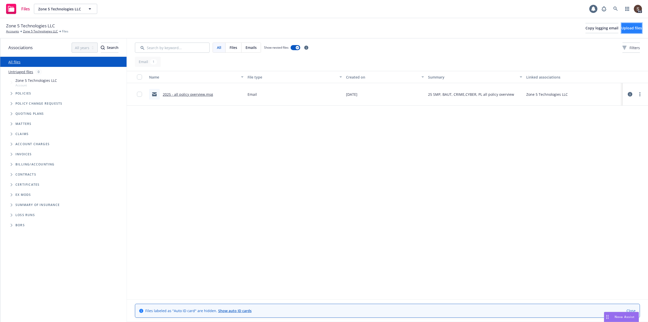
click at [623, 29] on span "Upload files" at bounding box center [632, 28] width 21 height 5
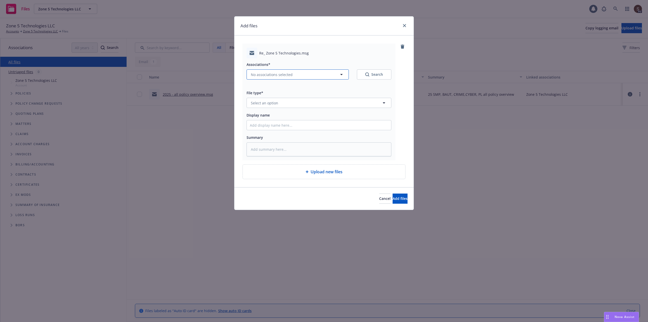
click at [341, 74] on icon "button" at bounding box center [342, 74] width 6 height 6
type textarea "x"
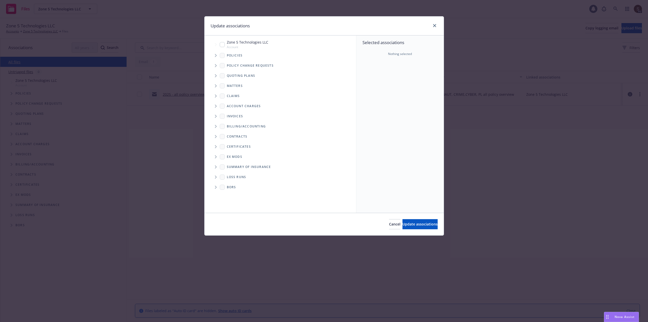
click at [222, 43] on input "Tree Example" at bounding box center [222, 44] width 5 height 5
checkbox input "true"
click at [406, 226] on span "Update associations" at bounding box center [420, 224] width 35 height 5
type textarea "x"
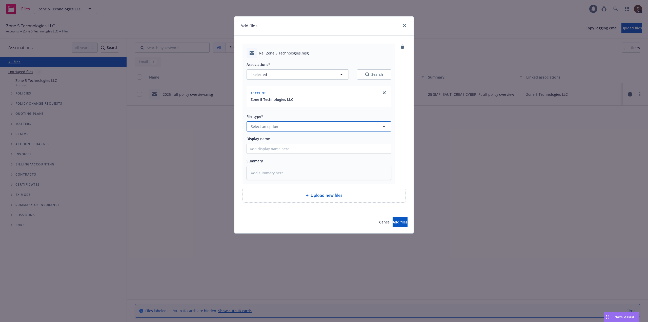
click at [301, 123] on button "Select an option" at bounding box center [319, 126] width 145 height 10
type input "email"
click at [270, 138] on div "Email" at bounding box center [319, 140] width 138 height 7
click at [265, 150] on input "Display name" at bounding box center [319, 149] width 144 height 10
type textarea "x"
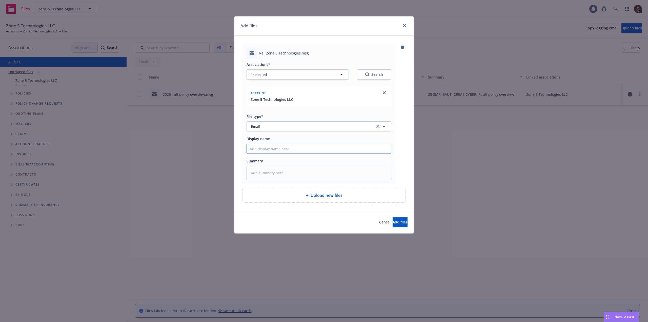
type input "2"
type textarea "x"
type input "20"
type textarea "x"
type input "202"
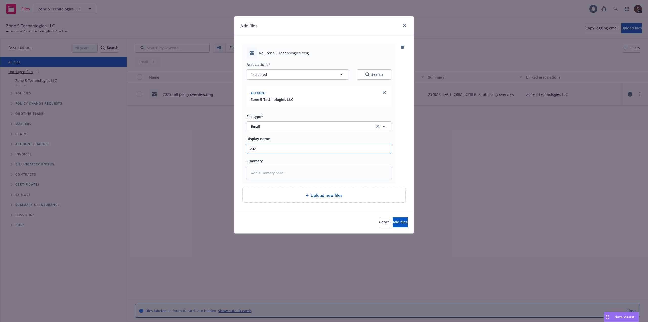
type textarea "x"
type input "2025"
type textarea "x"
type input "2025"
type textarea "x"
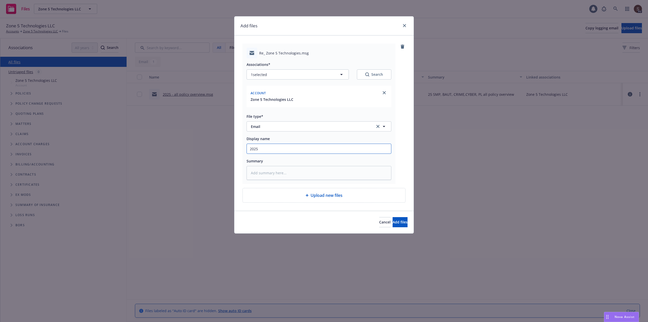
type input "2025 v"
type textarea "x"
type input "2025 va"
type textarea "x"
type input "2025 var"
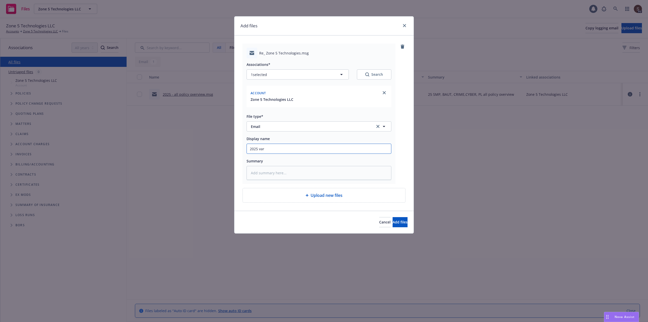
type textarea "x"
type input "2025 vari"
type textarea "x"
type input "2025 vario"
type textarea "x"
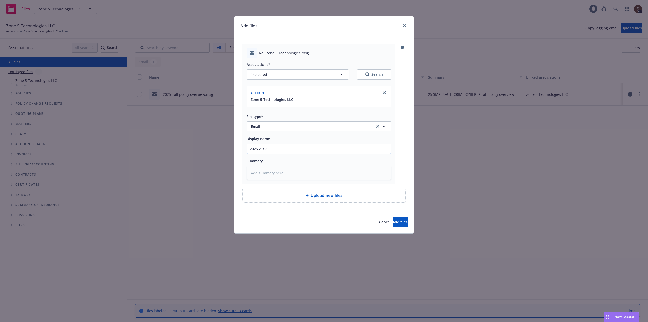
type input "2025 variou"
type textarea "x"
type input "2025 various"
type textarea "x"
type input "2025 various"
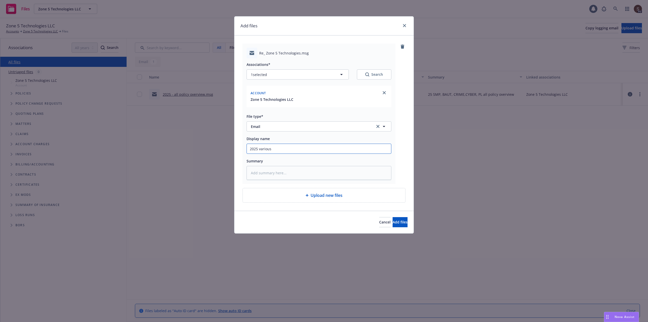
type textarea "x"
type input "2025 various -"
type textarea "x"
type input "2025 various"
type textarea "x"
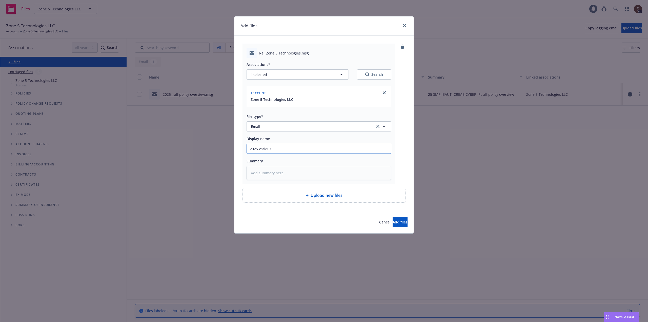
type input "2025 various"
type textarea "x"
type input "2025 variou"
type textarea "x"
type input "2025 vario"
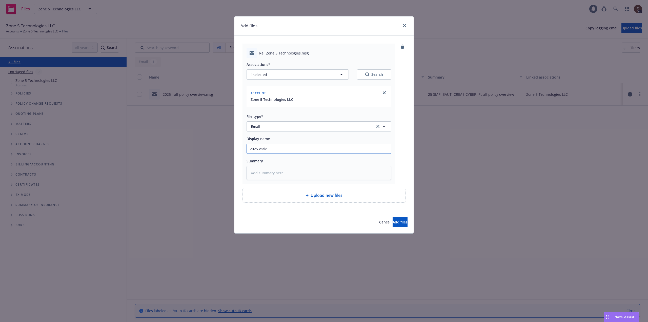
type textarea "x"
type input "2025 vari"
type textarea "x"
type input "2025 var"
type textarea "x"
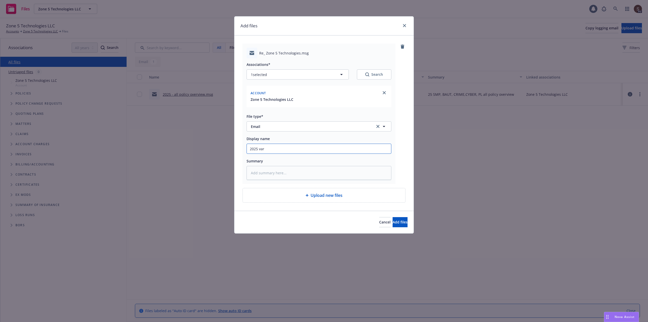
type input "2025 va"
type textarea "x"
type input "2025 v"
type textarea "x"
type input "2025"
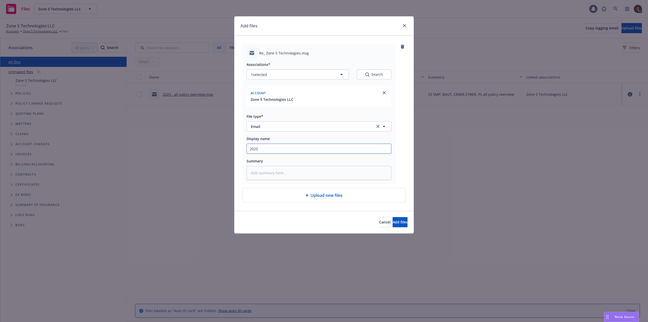
type textarea "x"
type input "2025 V"
type textarea "x"
type input "2025 Va"
type textarea "x"
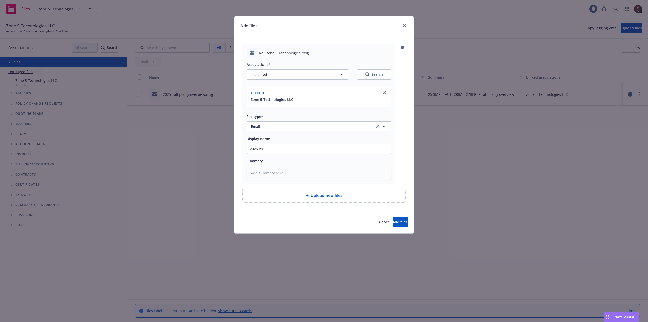
type input "2025 Var"
type textarea "x"
type input "2025 Vari"
type textarea "x"
type input "2025 Vario"
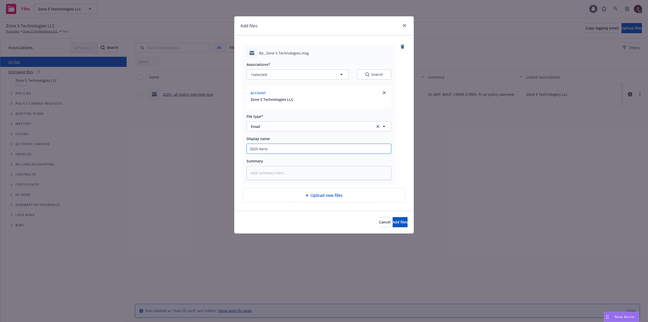
type textarea "x"
type input "2025 Variou"
type textarea "x"
type input "2025 Various"
type textarea "x"
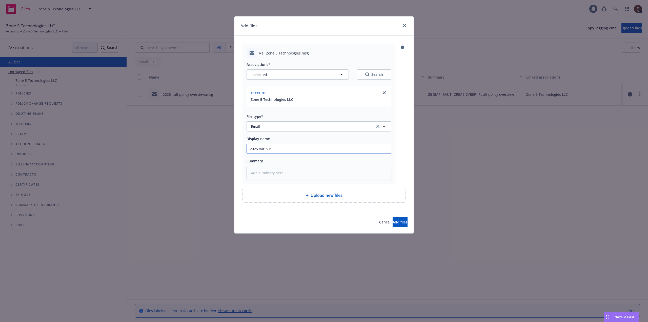
type input "2025 Various"
type textarea "x"
type input "2025 Various p"
type textarea "x"
type input "2025 Various po"
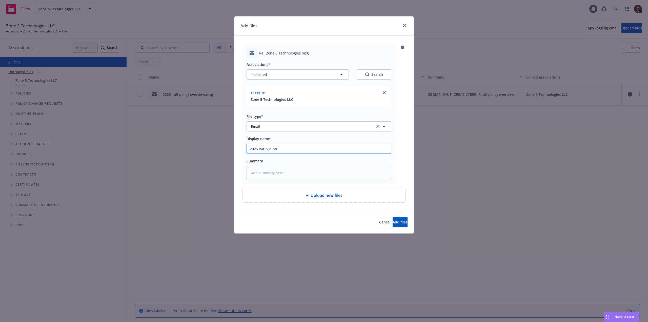
type textarea "x"
type input "2025 Various pol"
type textarea "x"
type input "2025 Various poli"
type textarea "x"
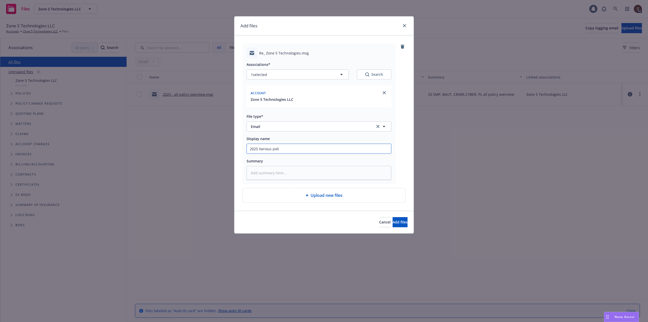
type input "2025 Various polic"
type textarea "x"
type input "2025 Various polici"
type textarea "x"
type input "2025 Various policie"
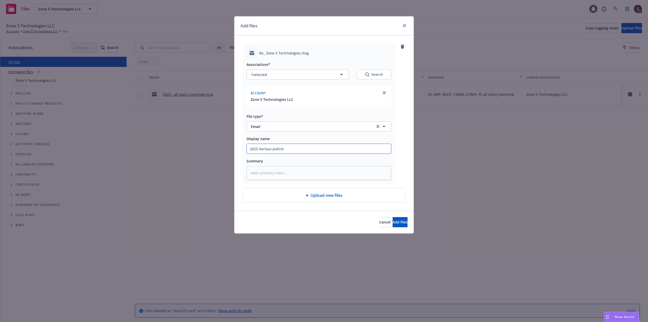
type textarea "x"
type input "2025 Various policies"
type textarea "x"
type input "2025 Various policies -"
type textarea "x"
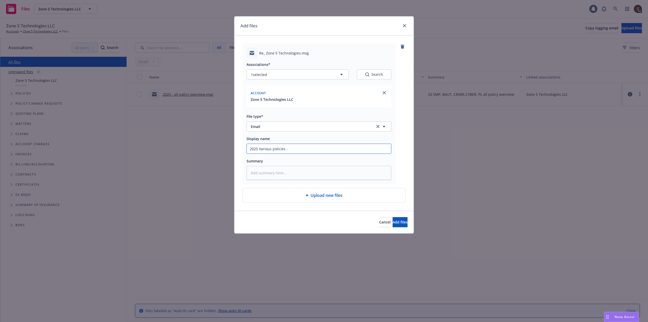
type input "2025 Various policies -"
type textarea "x"
type input "2025 Various policies - c"
type textarea "x"
type input "2025 Various policies - co"
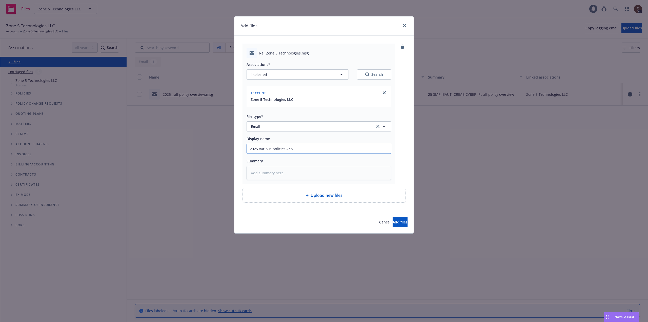
type textarea "x"
type input "2025 Various policies - con"
type textarea "x"
type input "2025 Various policies - cont"
type textarea "x"
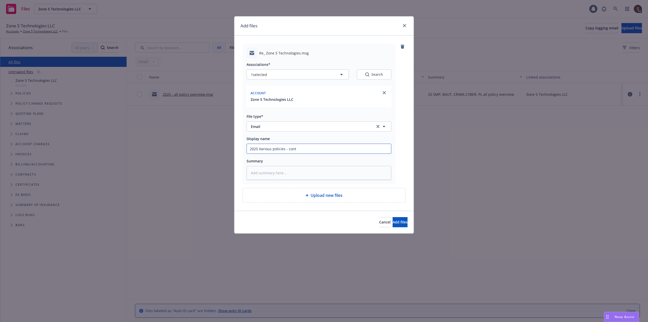
type input "2025 Various policies - conta"
type textarea "x"
type input "2025 Various policies - contac"
type textarea "x"
type input "2025 Various policies - contact"
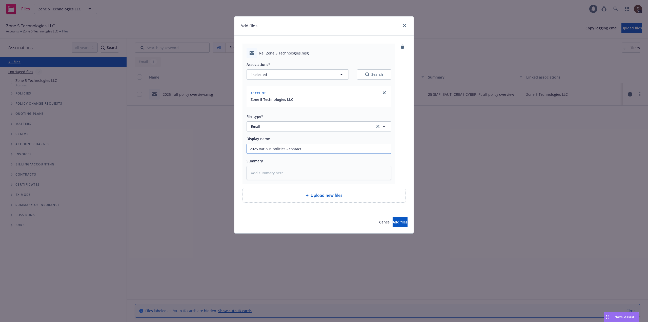
type textarea "x"
type input "2025 Various policies - contact"
type textarea "x"
type input "2025 Various policies - contact i"
type textarea "x"
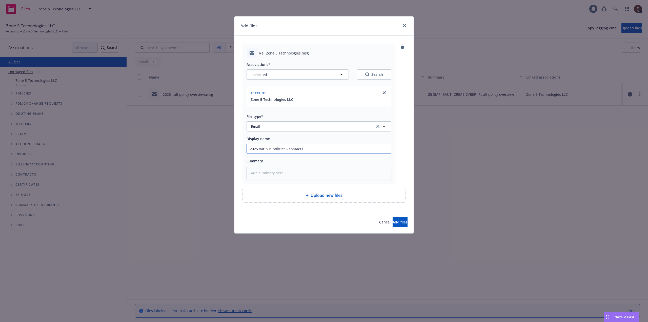
type input "2025 Various policies - contact in"
type textarea "x"
type input "2025 Various policies - contact inf"
type textarea "x"
type input "2025 Various policies - contact info"
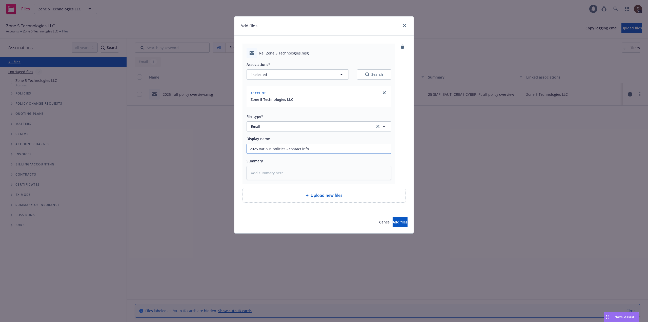
type textarea "x"
type input "2025 Various policies - contact info"
type textarea "x"
type input "2025 Various policies - contact info f"
type textarea "x"
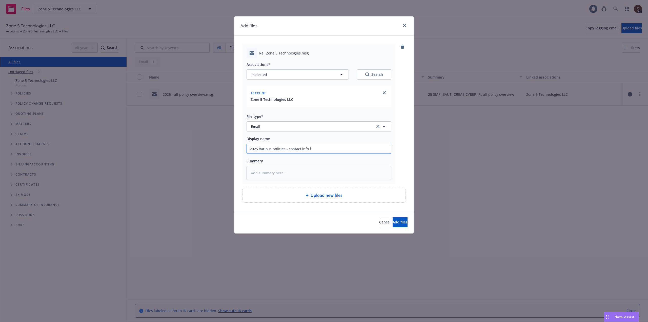
type input "2025 Various policies - contact info fo"
type textarea "x"
type input "2025 Various policies - contact info for"
type textarea "x"
type input "2025 Various policies - contact info for"
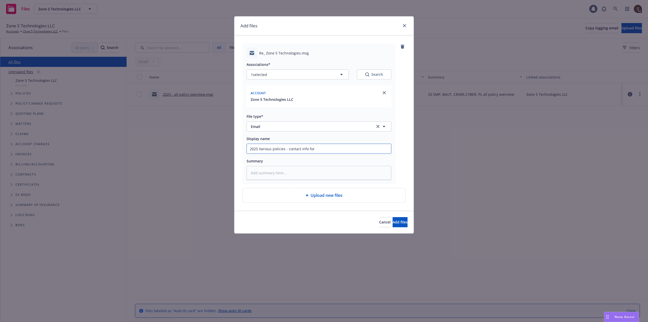
type textarea "x"
type input "2025 Various policies - contact info for B"
type textarea "x"
type input "2025 Various policies - contact info for BO"
type textarea "x"
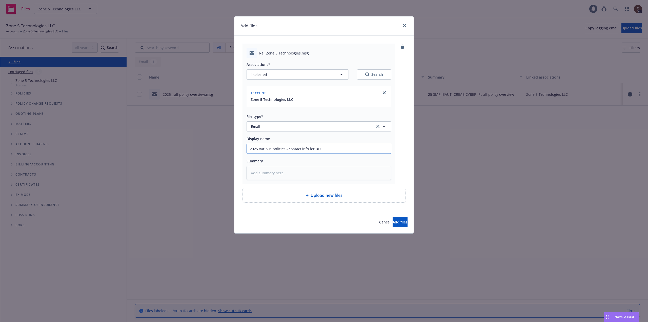
type input "2025 Various policies - contact info for BOR"
type textarea "x"
type input "2025 Various policies - contact info for BOR'"
type textarea "x"
type input "2025 Various policies - contact info for BOR's"
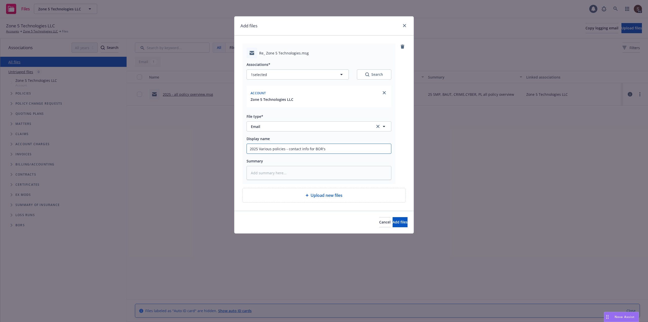
click at [288, 148] on input "2025 Various policies - contact info for BOR's" at bounding box center [319, 149] width 144 height 10
type textarea "x"
type input "2025 Various policies - ccontact info for BOR's"
type textarea "x"
type input "2025 Various policies - cacontact info for BOR's"
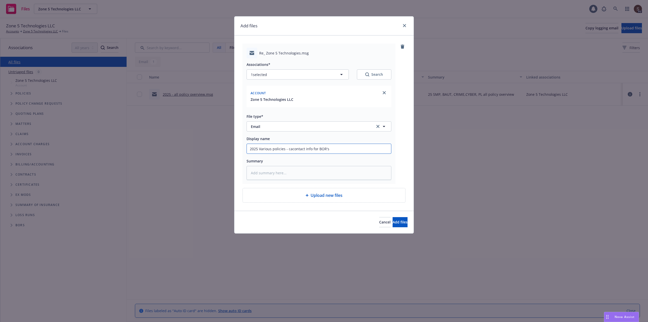
type textarea "x"
type input "2025 Various policies - carcontact info for BOR's"
type textarea "x"
type input "2025 Various policies - carrcontact info for BOR's"
type textarea "x"
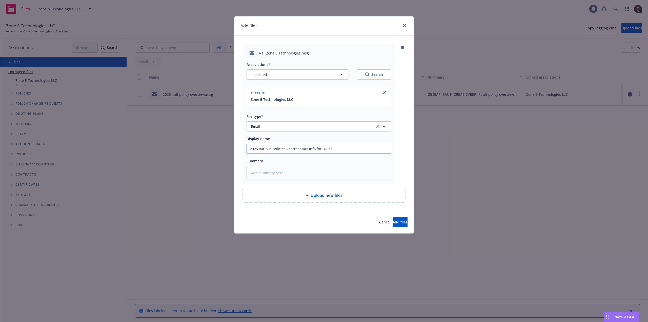
type input "2025 Various policies - carricontact info for BOR's"
type textarea "x"
type input "2025 Various policies - carriecontact info for BOR's"
type textarea "x"
type input "2025 Various policies - carriercontact info for BOR's"
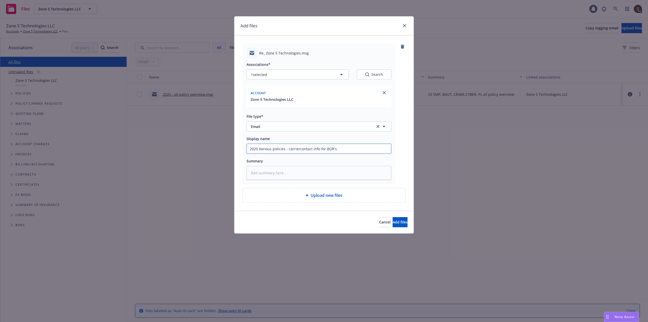
type textarea "x"
type input "2025 Various policies - carrier/contact info for BOR's"
type textarea "x"
type input "2025 Various policies - carrier/pcontact info for BOR's"
type textarea "x"
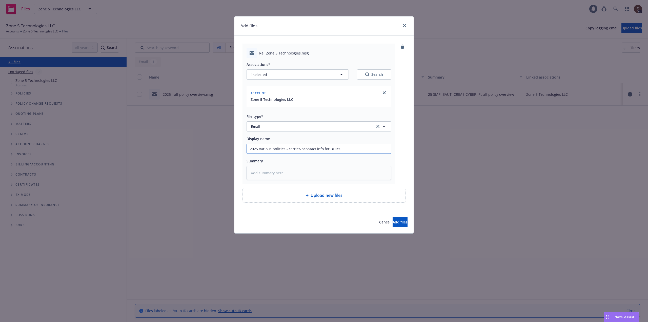
type input "2025 Various policies - carrier/prcontact info for BOR's"
type textarea "x"
type input "2025 Various policies - carrier/procontact info for BOR's"
type textarea "x"
type input "2025 Various policies - carrier/progcontact info for BOR's"
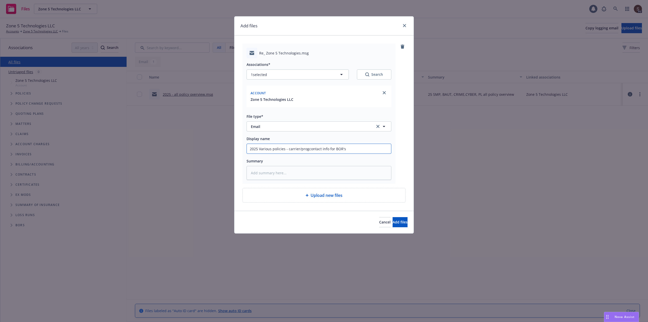
type textarea "x"
type input "2025 Various policies - carrier/progrcontact info for BOR's"
type textarea "x"
type input "2025 Various policies - carrier/progracontact info for BOR's"
type textarea "x"
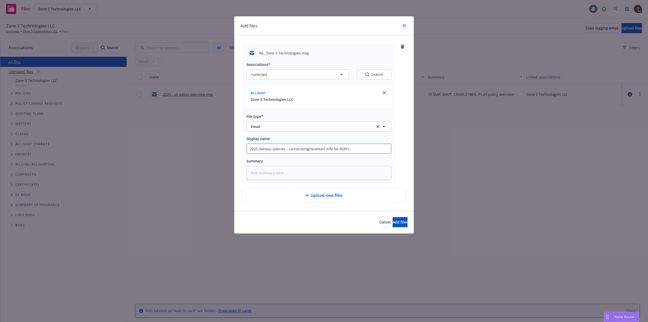
type input "2025 Various policies - carrier/programcontact info for BOR's"
type textarea "x"
type input "2025 Various policies - carrier/program contact info for BOR's"
click at [327, 149] on input "2025 Various policies - carrier/program contact info for BOR's" at bounding box center [319, 149] width 144 height 10
type textarea "x"
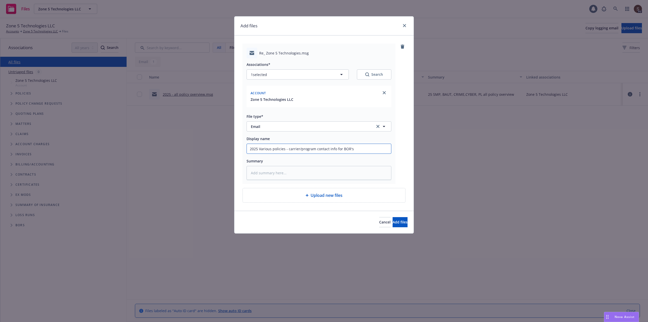
type input "2025 Various policies - carrier/program contacs info for BOR's"
type textarea "x"
type input "2025 Various policies - carrier/program contac info for BOR's"
type textarea "x"
type input "2025 Various policies - carrier/program contact info for BOR's"
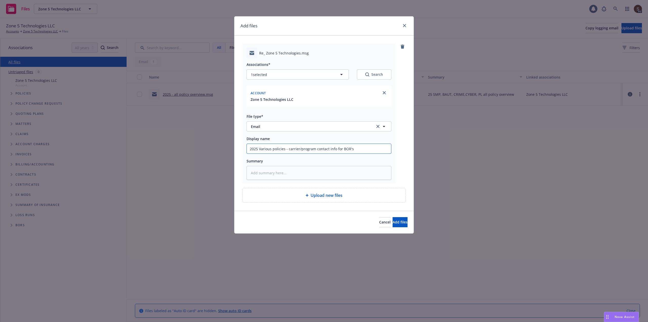
type textarea "x"
drag, startPoint x: 289, startPoint y: 149, endPoint x: 370, endPoint y: 148, distance: 81.6
click at [370, 148] on input "2025 Various policies - carrier/program contacts info for BOR's" at bounding box center [319, 149] width 144 height 10
type input "2025 Various policies - carrier/program contacts info for BOR's"
click at [303, 174] on textarea at bounding box center [319, 173] width 145 height 14
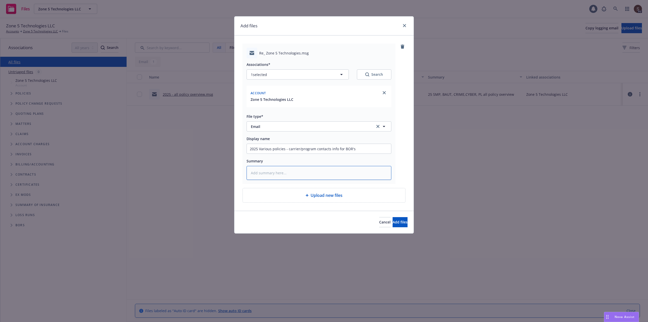
type textarea "x"
type textarea "2"
type textarea "x"
type textarea "25"
type textarea "x"
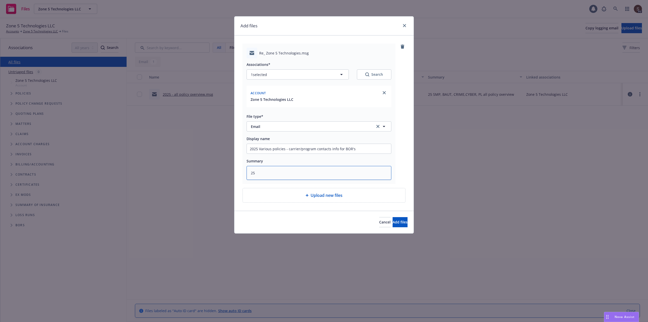
type textarea "25"
type textarea "x"
type textarea "25 V"
type textarea "x"
type textarea "25 Va"
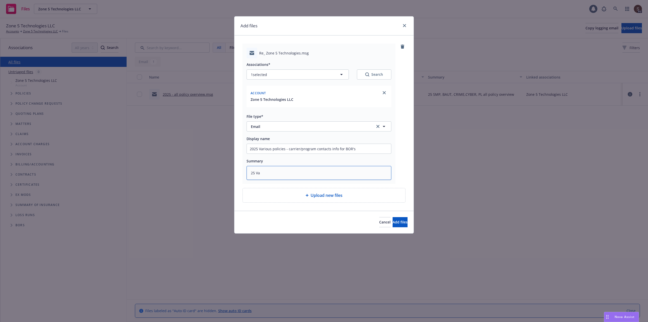
type textarea "x"
type textarea "25 Var"
type textarea "x"
type textarea "25 Vari"
type textarea "x"
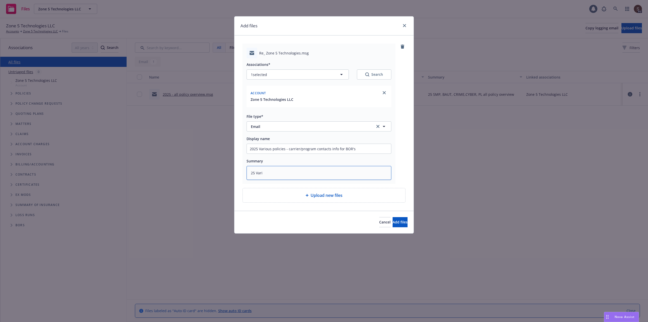
type textarea "25 Vario"
type textarea "x"
type textarea "25 Variou"
type textarea "x"
type textarea "25 Various"
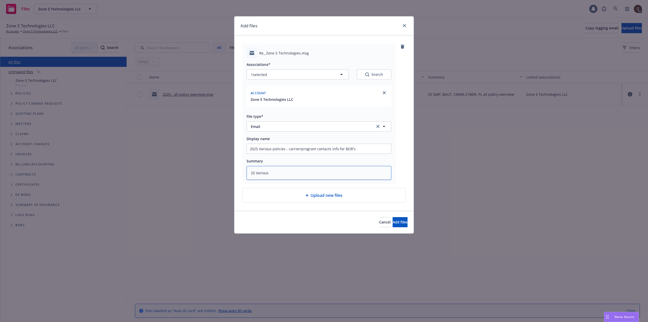
type textarea "x"
type textarea "25 Various"
paste textarea "carrier/program contacts info for BOR's"
type textarea "x"
type textarea "25 Various carrier/program contacts info for BOR's"
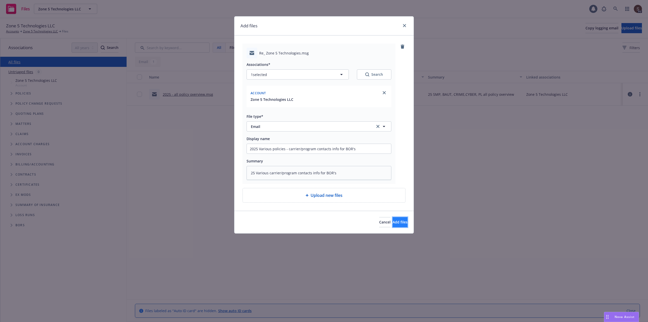
click at [396, 221] on span "Add files" at bounding box center [400, 222] width 15 height 5
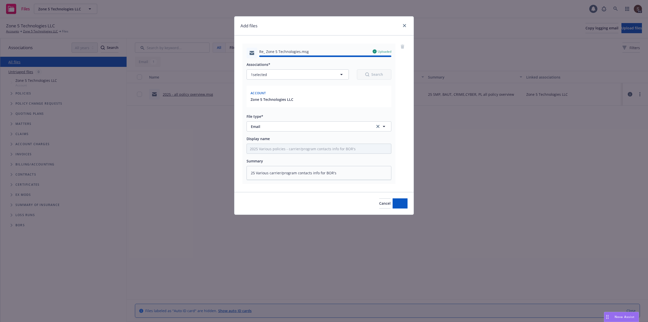
type textarea "x"
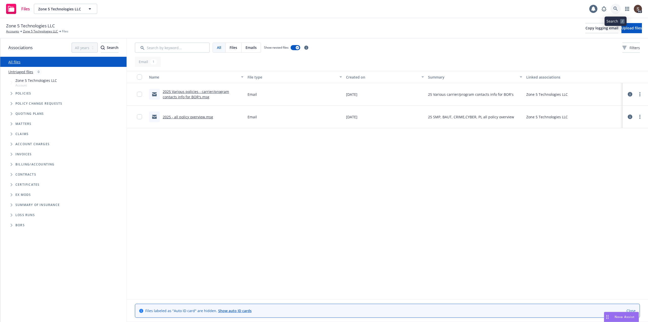
click at [616, 5] on link at bounding box center [616, 9] width 10 height 10
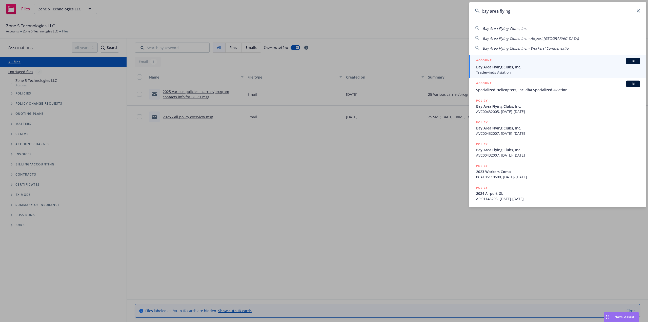
type input "bay area flying"
click at [512, 67] on span "Bay Area Flying Clubs, Inc." at bounding box center [558, 66] width 164 height 5
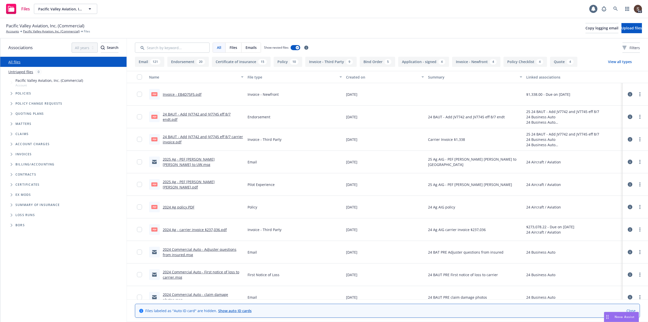
click at [222, 311] on link "Show auto ID cards" at bounding box center [234, 310] width 33 height 5
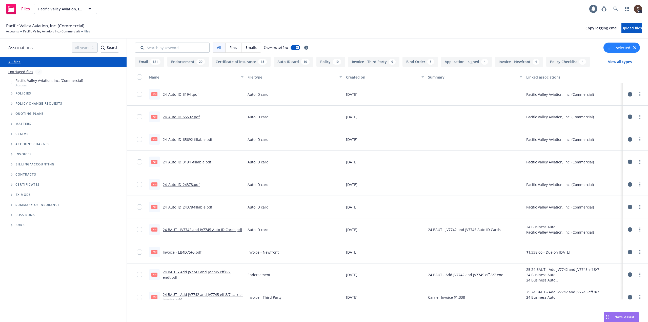
click at [188, 94] on link "24_Auto_ID_3194 .pdf" at bounding box center [181, 94] width 36 height 5
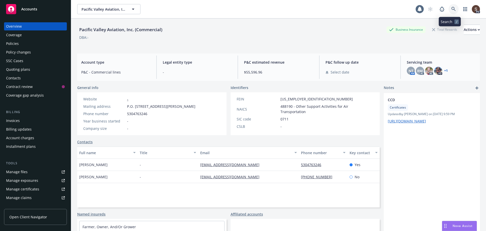
click at [452, 9] on icon at bounding box center [454, 9] width 4 height 4
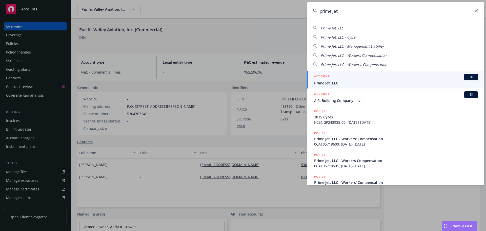
type input "prime jet"
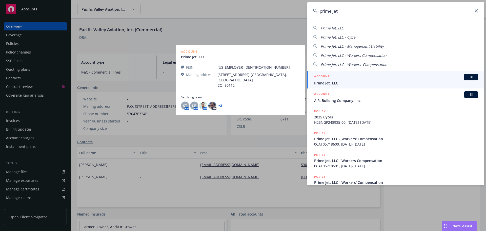
click at [328, 80] on span "Prime Jet, LLC" at bounding box center [396, 82] width 164 height 5
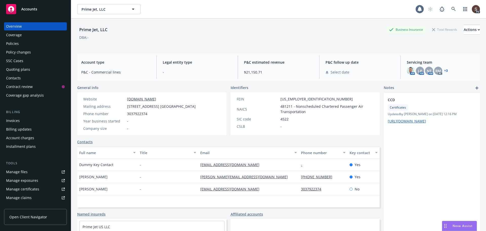
click at [15, 122] on div "Invoices" at bounding box center [13, 121] width 14 height 8
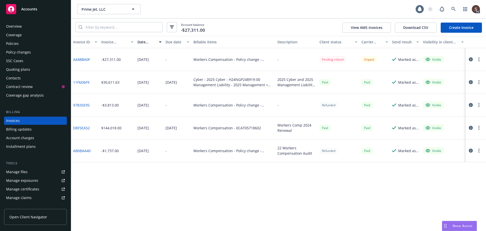
click at [477, 59] on button "button" at bounding box center [479, 59] width 6 height 6
click at [432, 121] on link "Download invoice PDF" at bounding box center [449, 120] width 65 height 10
click at [472, 58] on icon "button" at bounding box center [471, 59] width 4 height 4
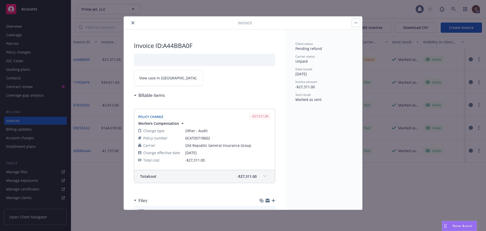
click at [168, 80] on link "View case in SSC" at bounding box center [168, 78] width 69 height 16
click at [133, 21] on button "close" at bounding box center [133, 23] width 6 height 6
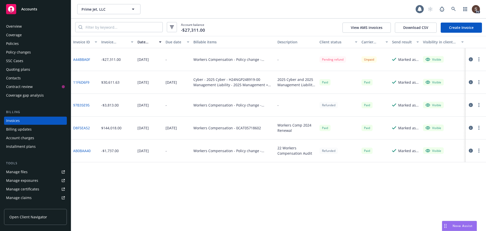
click at [20, 78] on div "Contacts" at bounding box center [13, 78] width 15 height 8
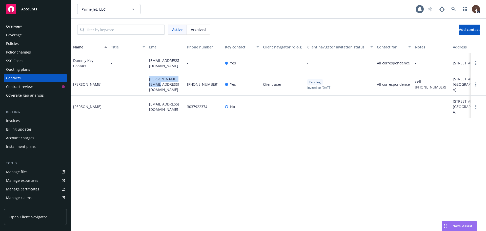
drag, startPoint x: 150, startPoint y: 89, endPoint x: 174, endPoint y: 92, distance: 24.4
click at [174, 92] on span "karen@primejets.com" at bounding box center [166, 84] width 34 height 16
copy span "karen@primejets.com"
click at [20, 174] on div "Manage files" at bounding box center [17, 172] width 22 height 8
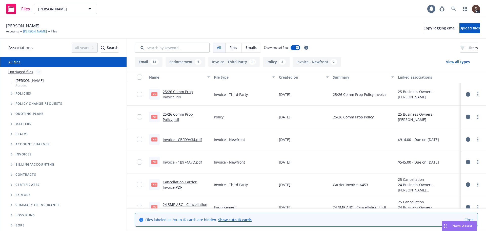
click at [31, 29] on link "[PERSON_NAME]" at bounding box center [35, 31] width 24 height 5
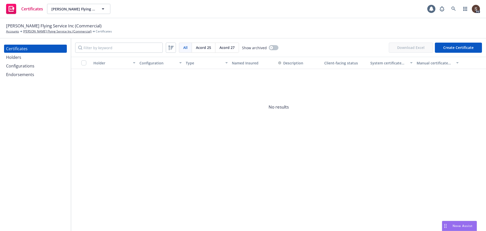
click at [16, 54] on div "Holders" at bounding box center [13, 57] width 15 height 8
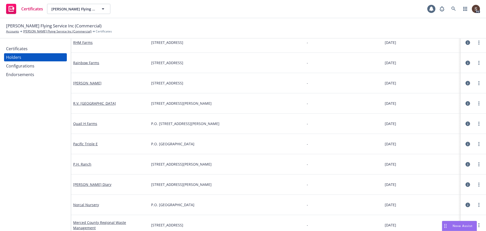
click at [20, 65] on div "Configurations" at bounding box center [20, 66] width 28 height 8
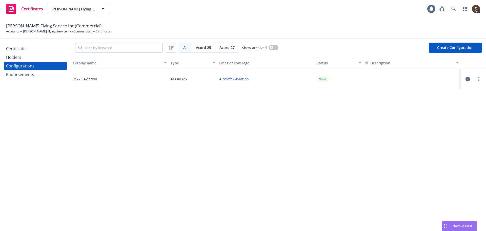
click at [31, 73] on div "Endorsements" at bounding box center [20, 74] width 28 height 8
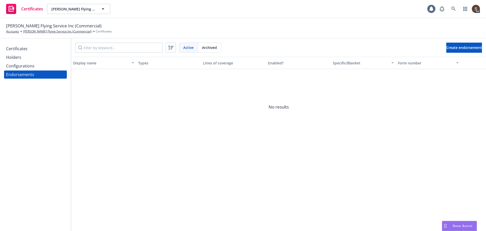
click at [24, 66] on div "Configurations" at bounding box center [20, 66] width 28 height 8
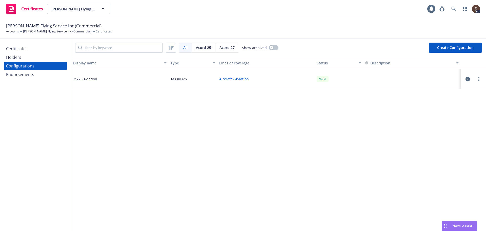
click at [236, 80] on link "Aircraft / Aviation" at bounding box center [265, 78] width 93 height 5
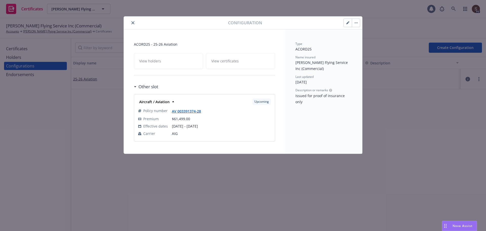
click at [132, 22] on icon "close" at bounding box center [132, 22] width 3 height 3
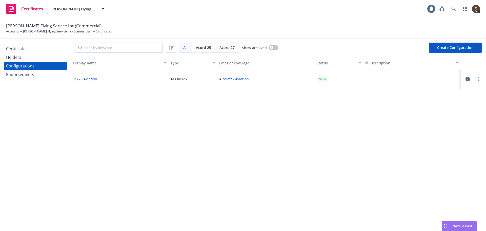
click at [87, 79] on link "25-26 Aviation" at bounding box center [85, 78] width 24 height 5
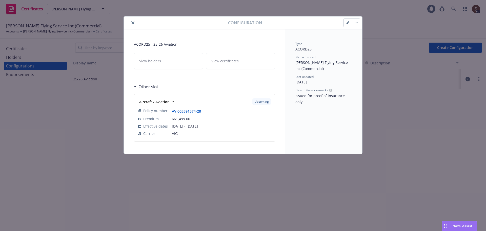
click at [132, 22] on icon "close" at bounding box center [132, 22] width 3 height 3
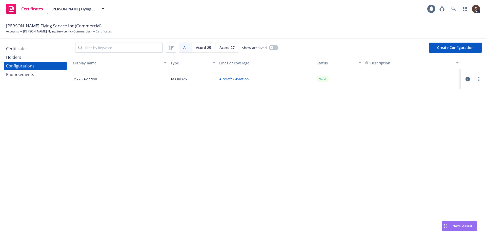
click at [237, 79] on link "Aircraft / Aviation" at bounding box center [265, 78] width 93 height 5
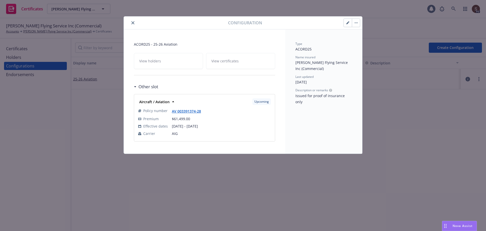
click at [132, 22] on icon "close" at bounding box center [132, 22] width 3 height 3
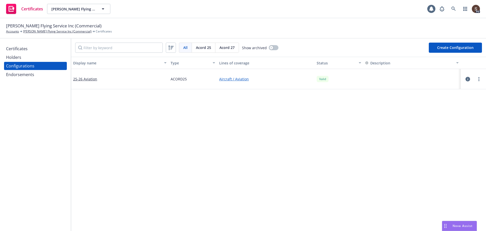
click at [466, 80] on icon "button" at bounding box center [468, 79] width 5 height 5
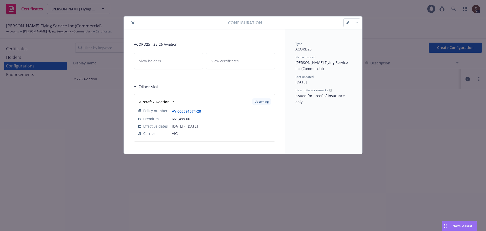
click at [132, 22] on icon "close" at bounding box center [132, 22] width 3 height 3
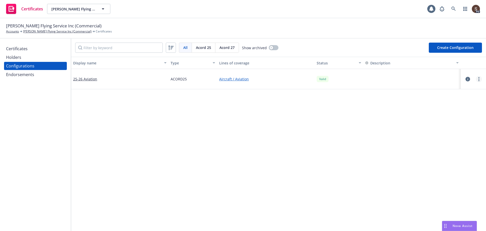
click at [476, 80] on link "more" at bounding box center [479, 79] width 6 height 6
